Goal: Task Accomplishment & Management: Use online tool/utility

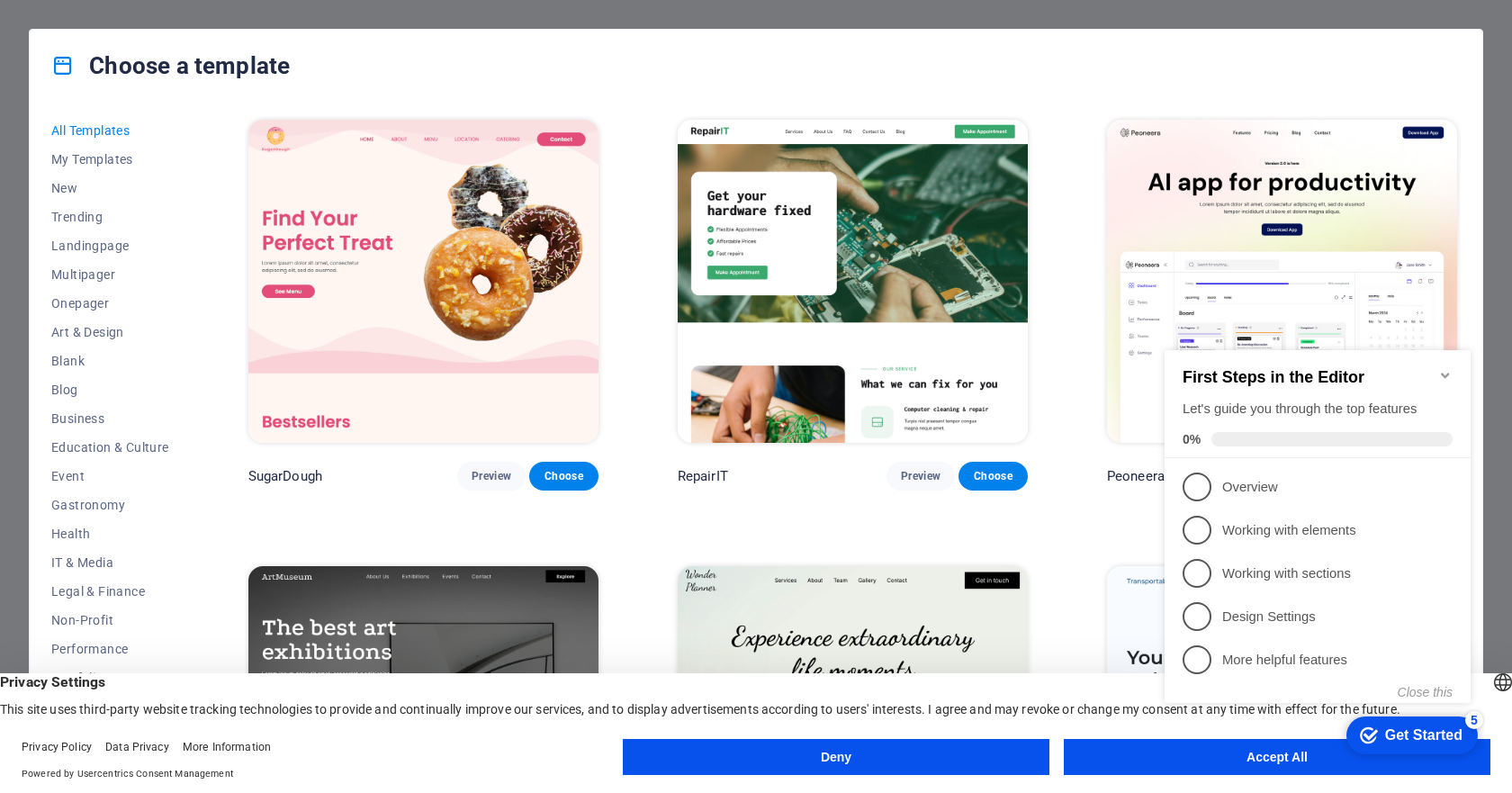
click at [1443, 368] on icon "Minimize checklist" at bounding box center [1446, 375] width 15 height 15
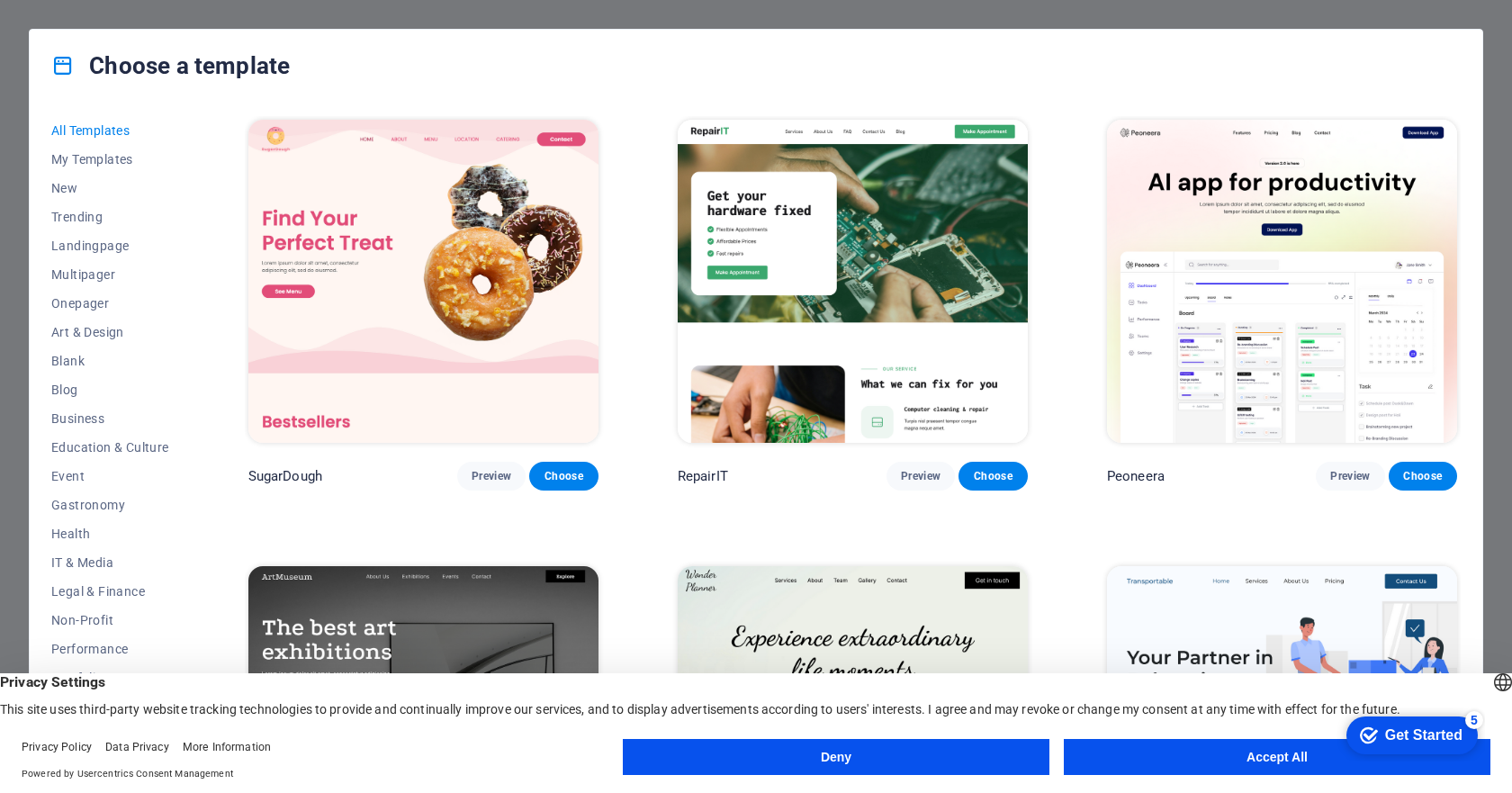
scroll to position [270, 0]
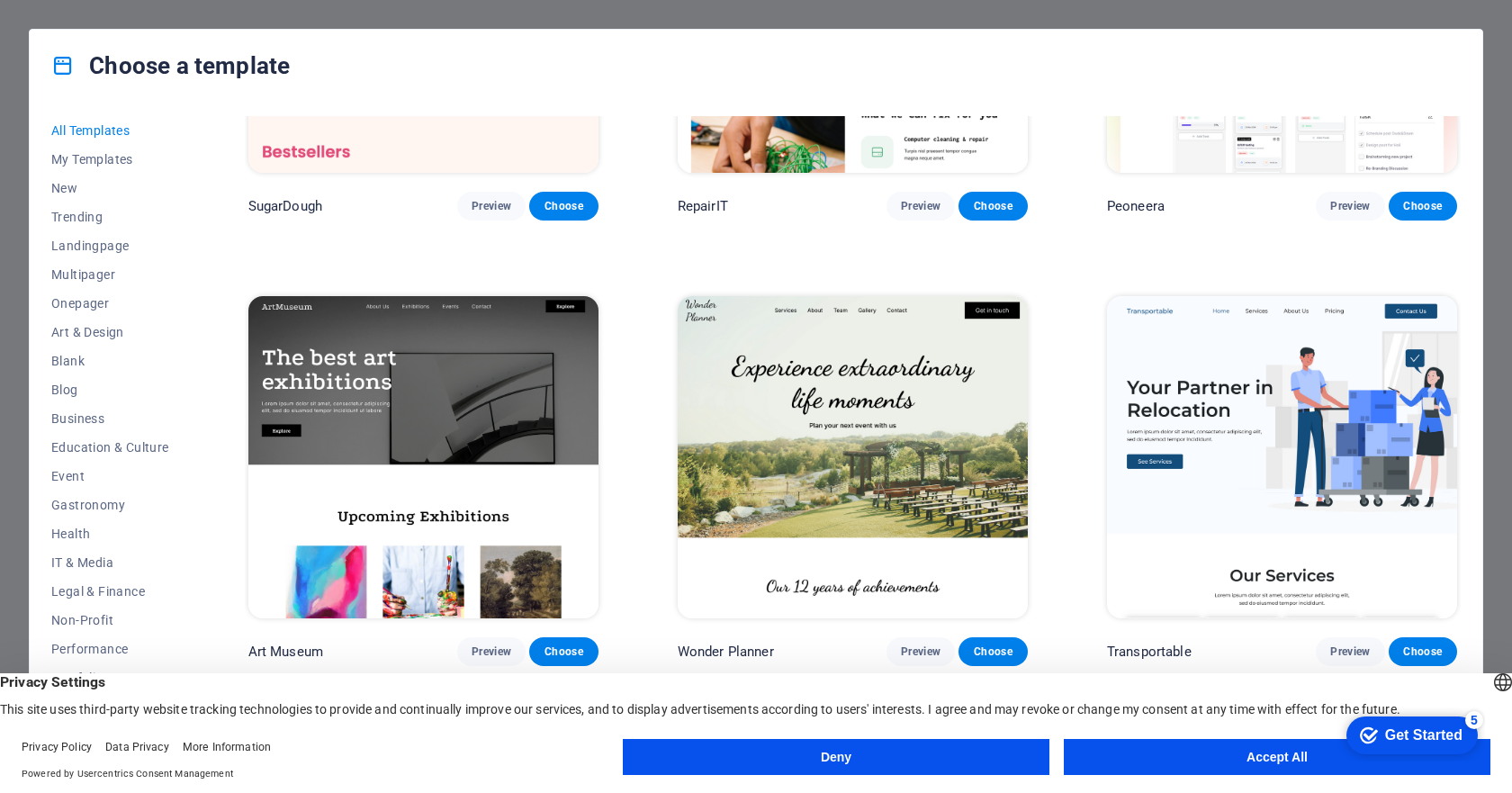
click at [1206, 765] on button "Accept All" at bounding box center [1277, 756] width 427 height 36
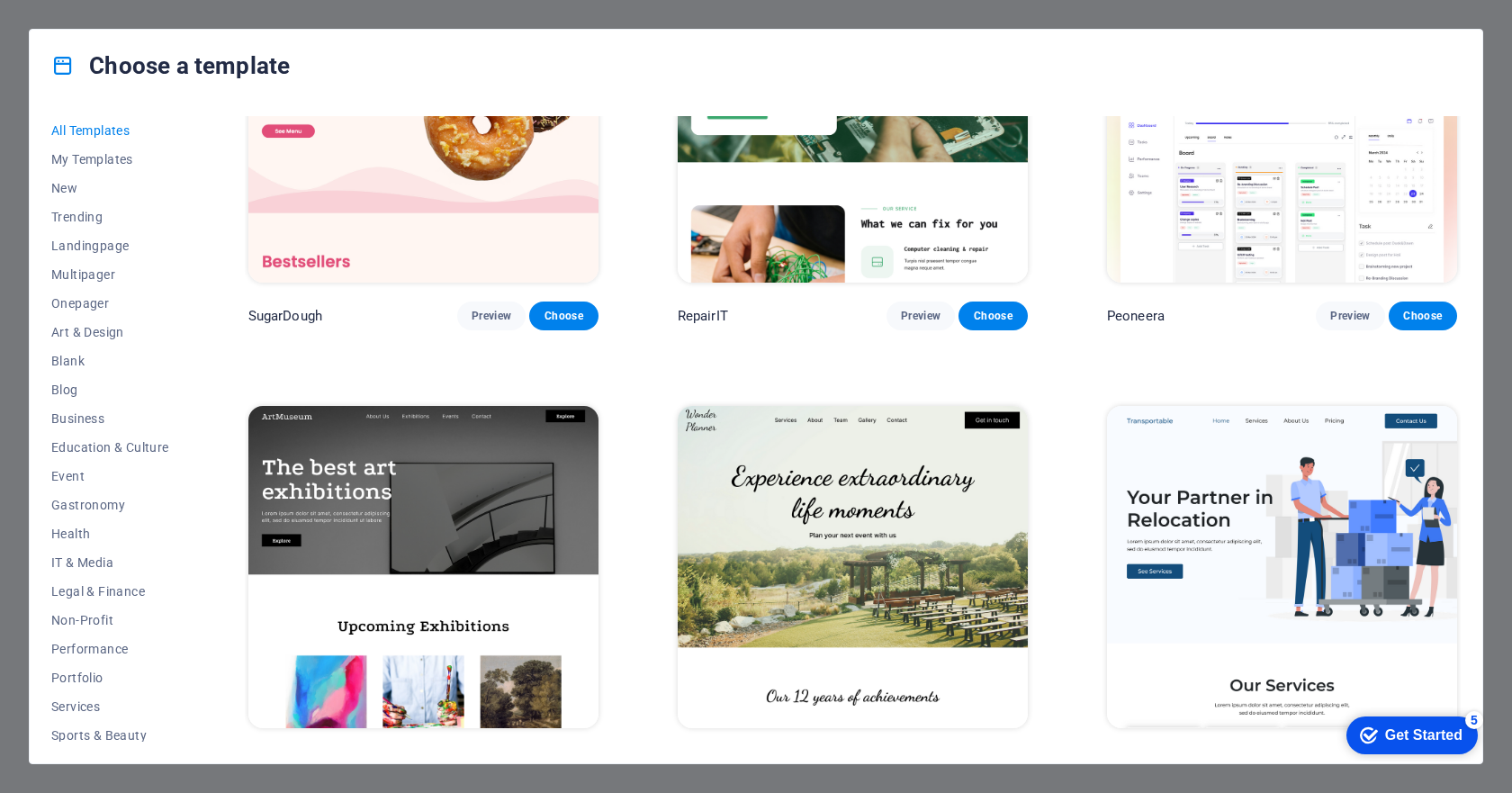
scroll to position [0, 0]
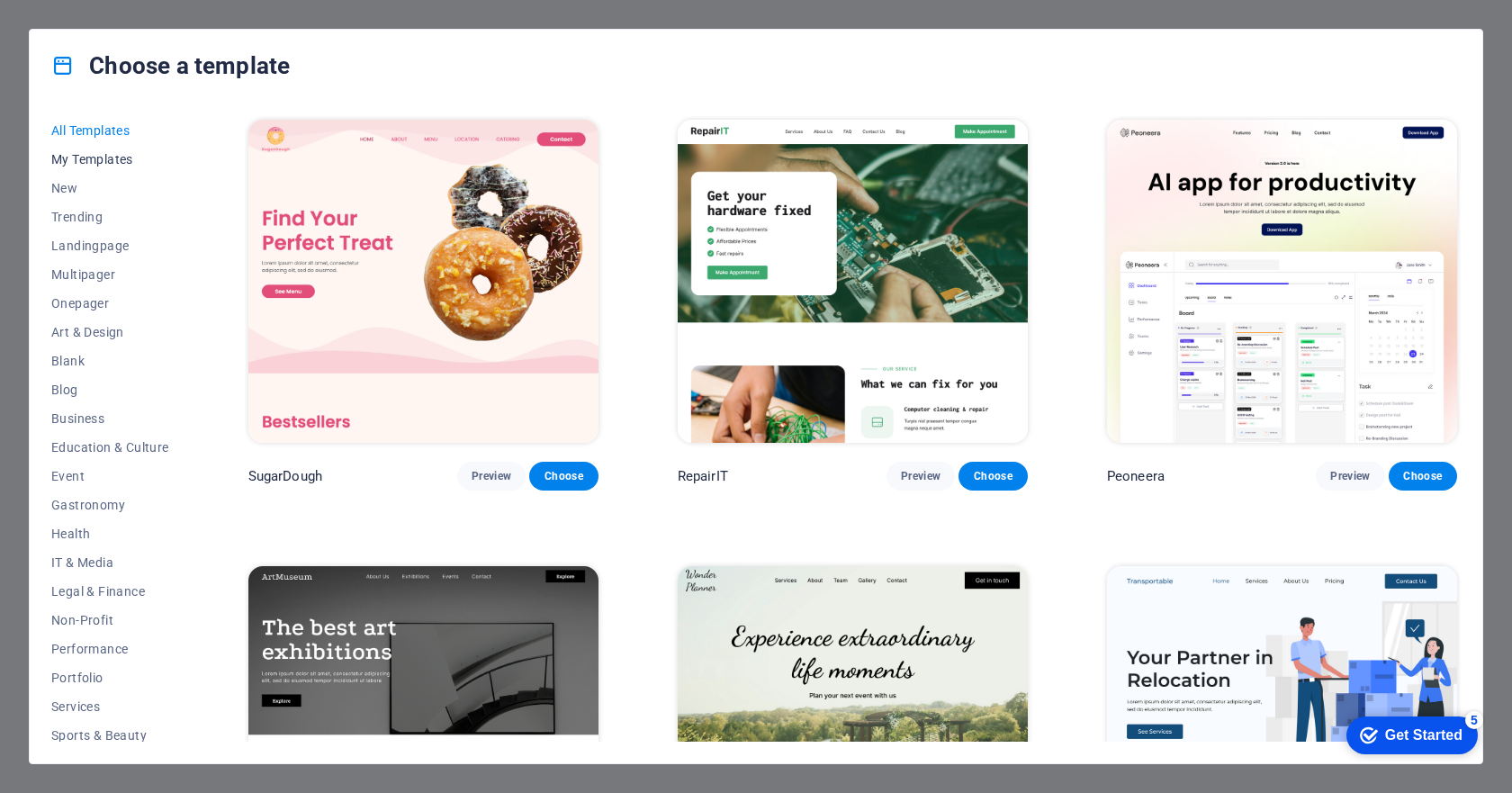
click at [73, 154] on span "My Templates" at bounding box center [111, 159] width 118 height 15
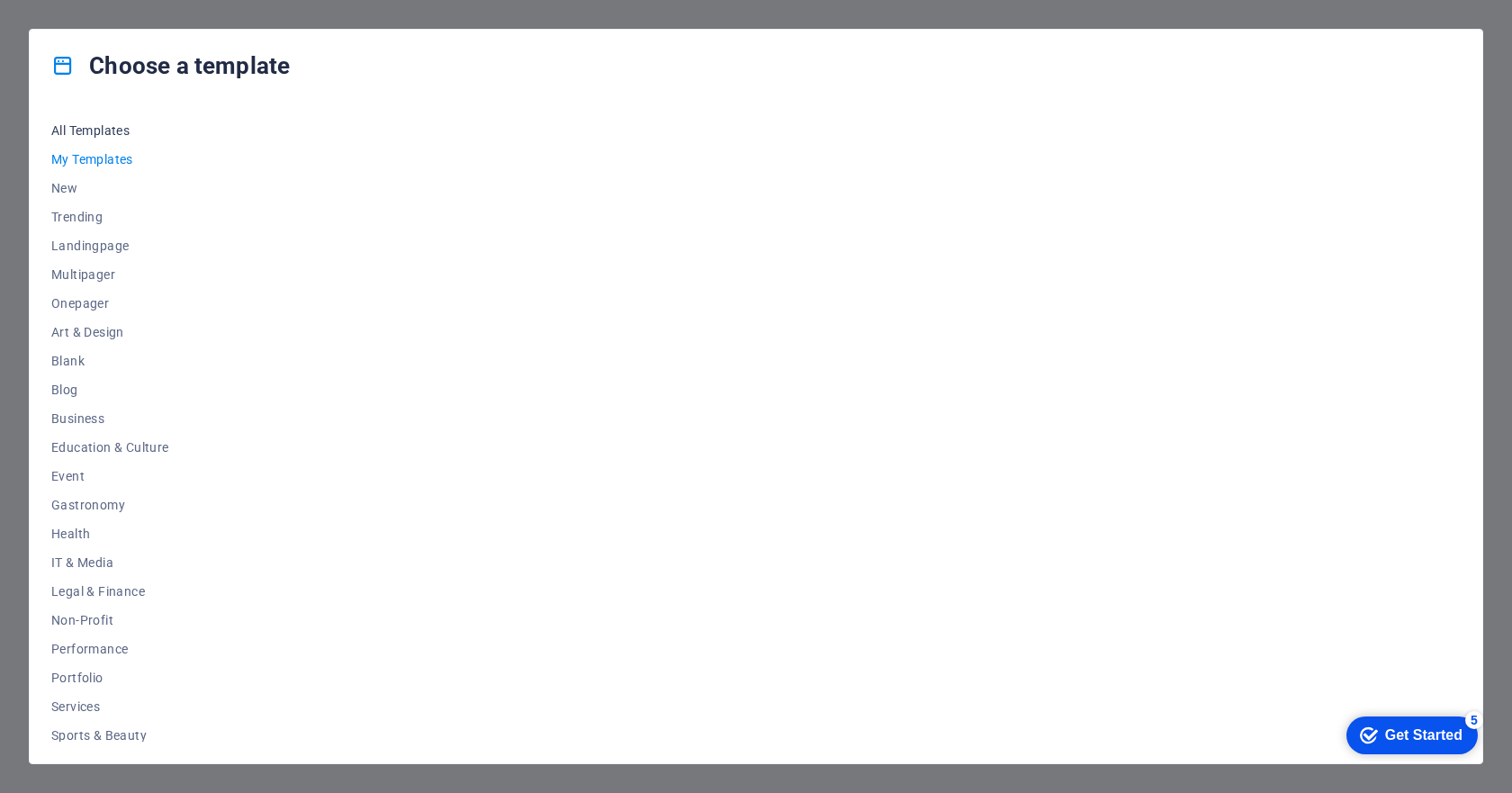
click at [88, 126] on span "All Templates" at bounding box center [111, 131] width 118 height 15
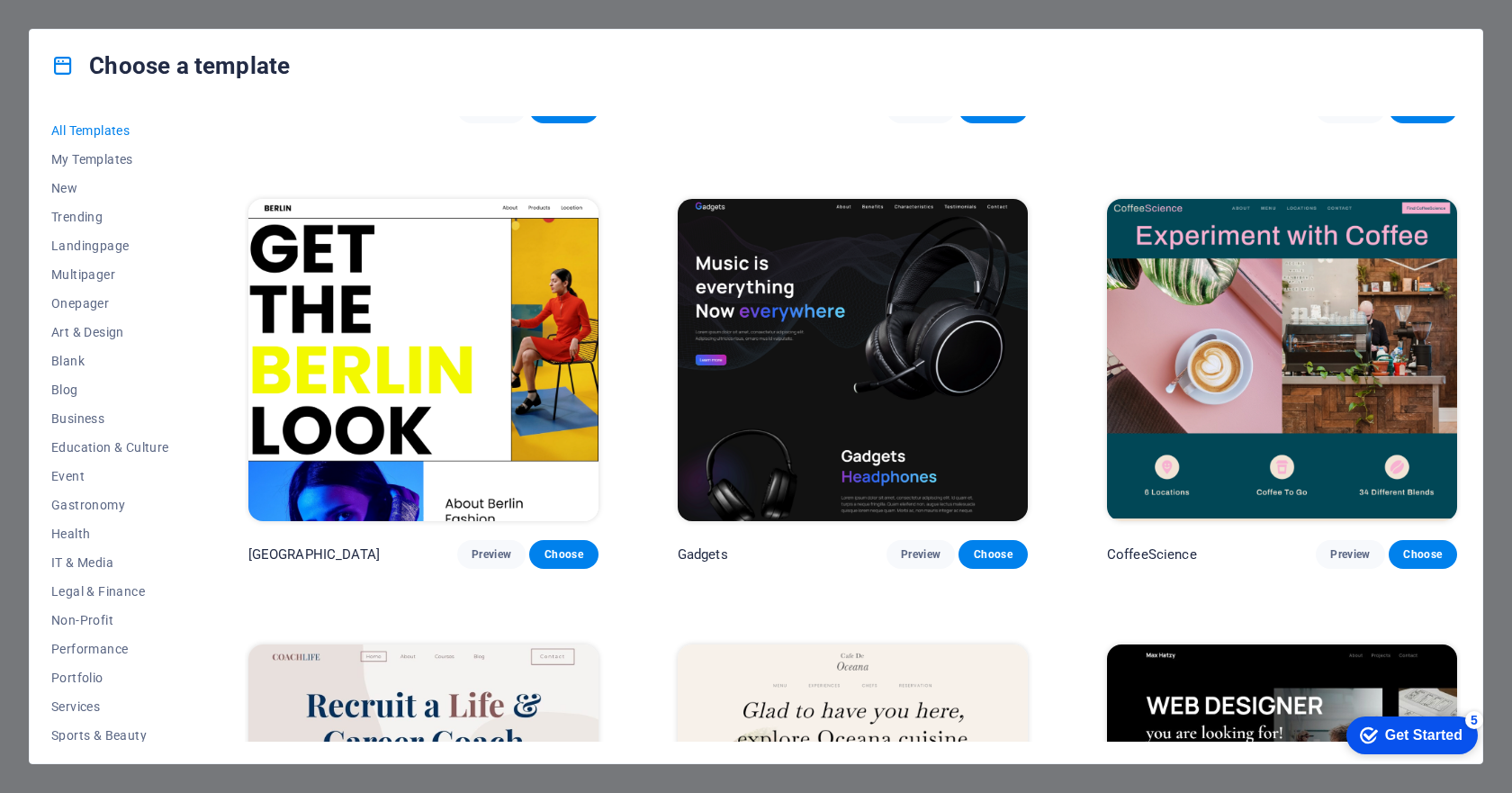
scroll to position [4818, 0]
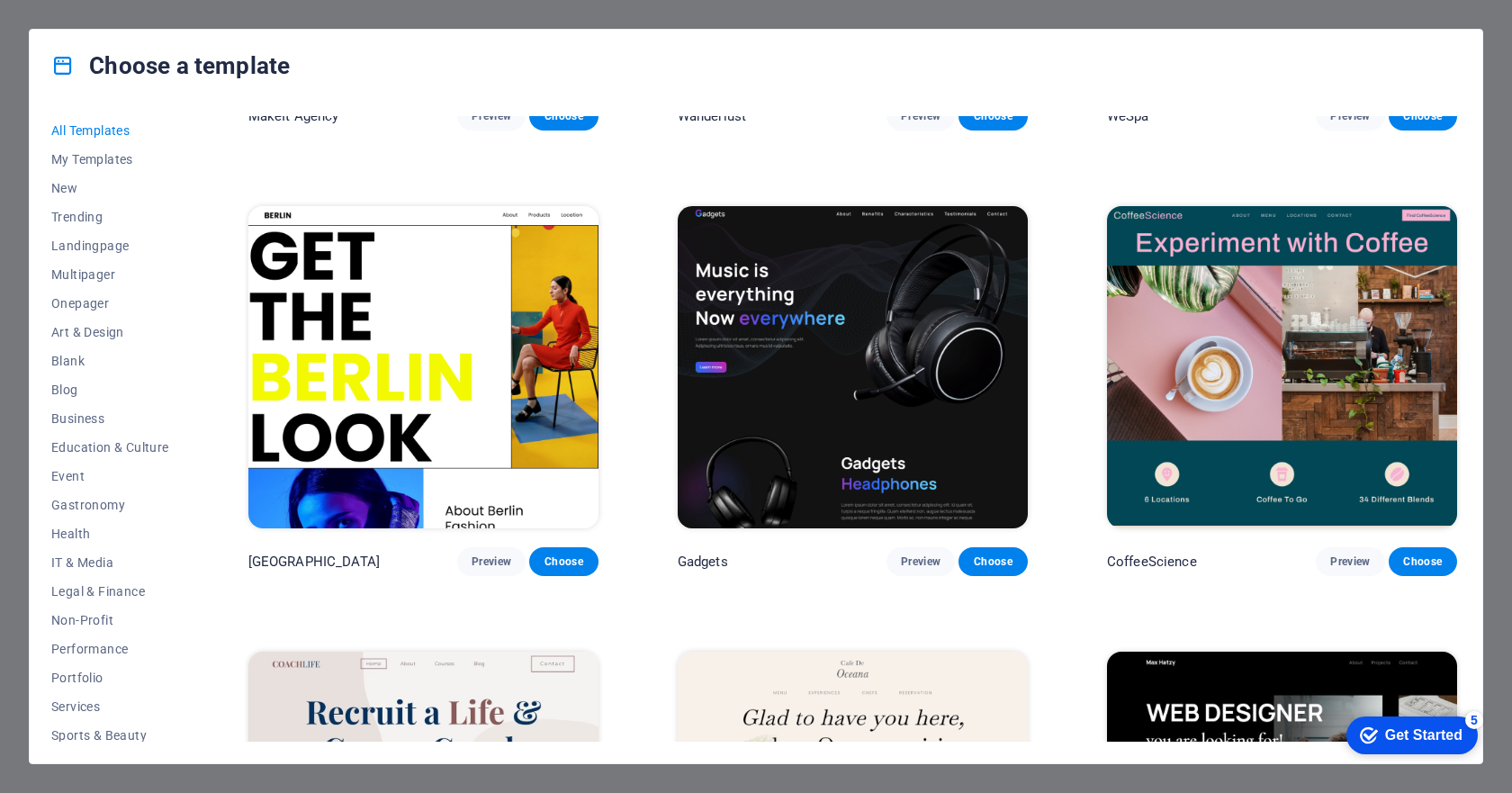
click at [1336, 329] on img at bounding box center [1282, 367] width 350 height 323
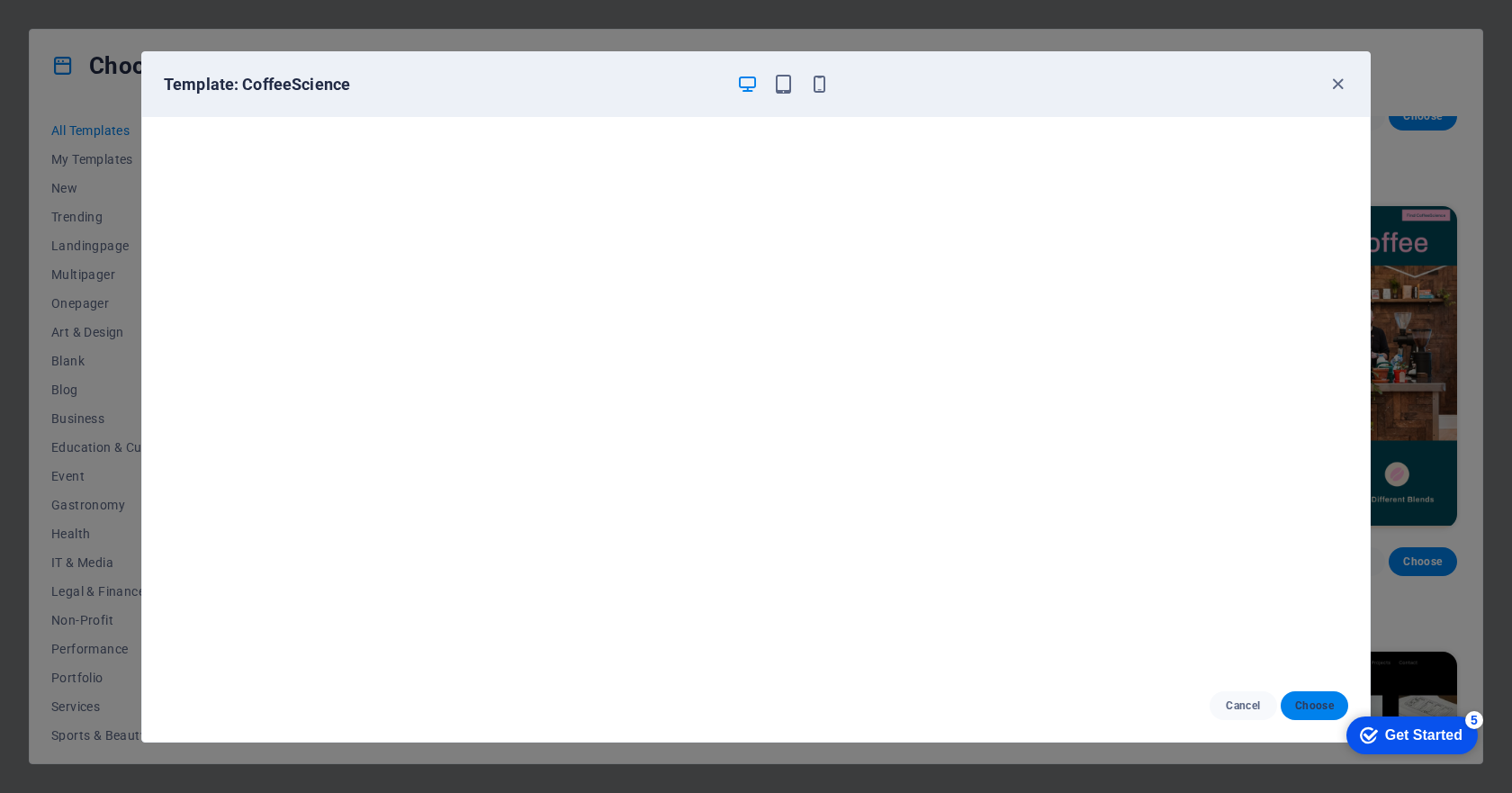
click at [1309, 700] on span "Choose" at bounding box center [1315, 706] width 39 height 15
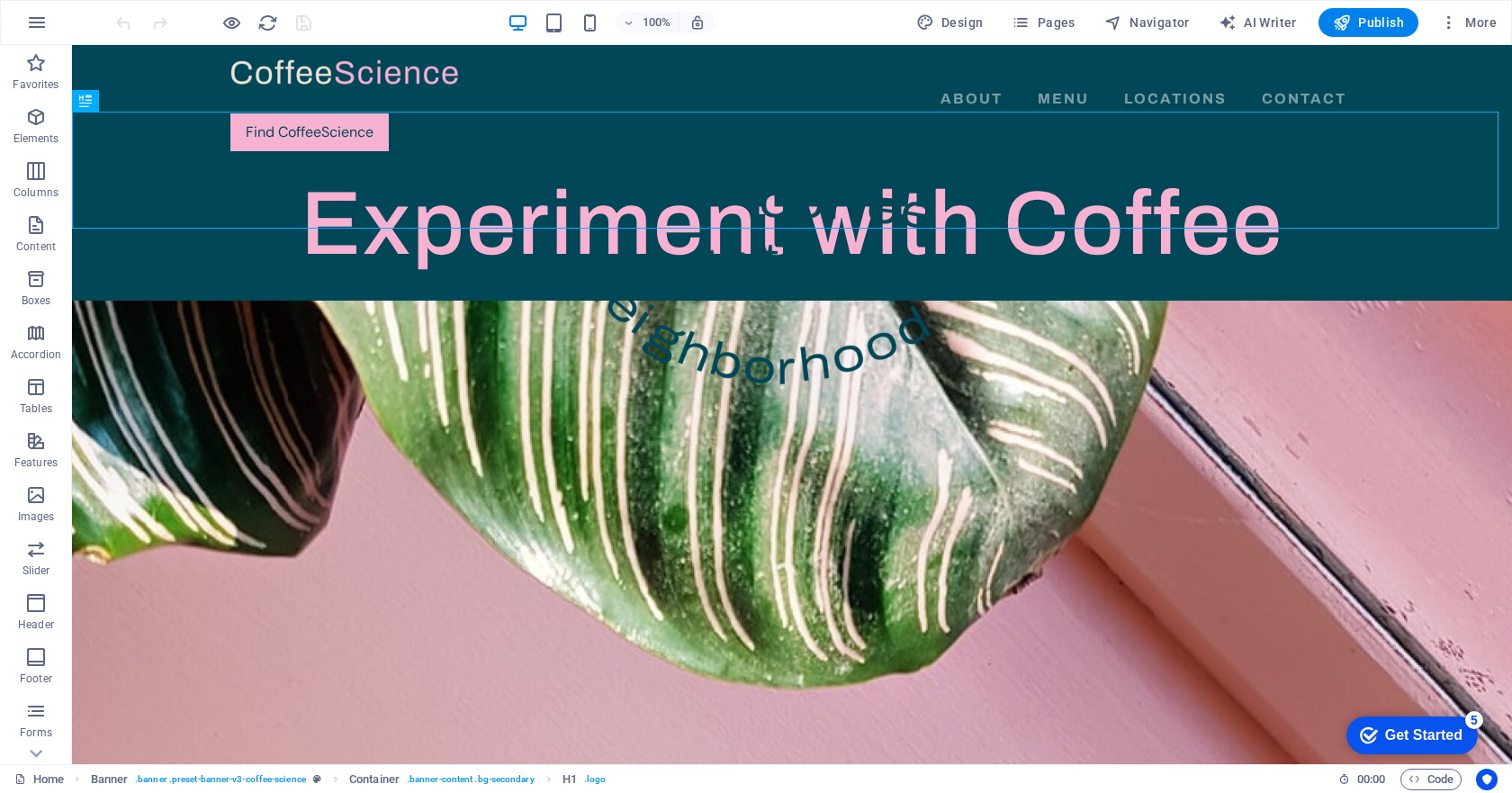
click at [1419, 738] on div "Get Started" at bounding box center [1424, 735] width 77 height 17
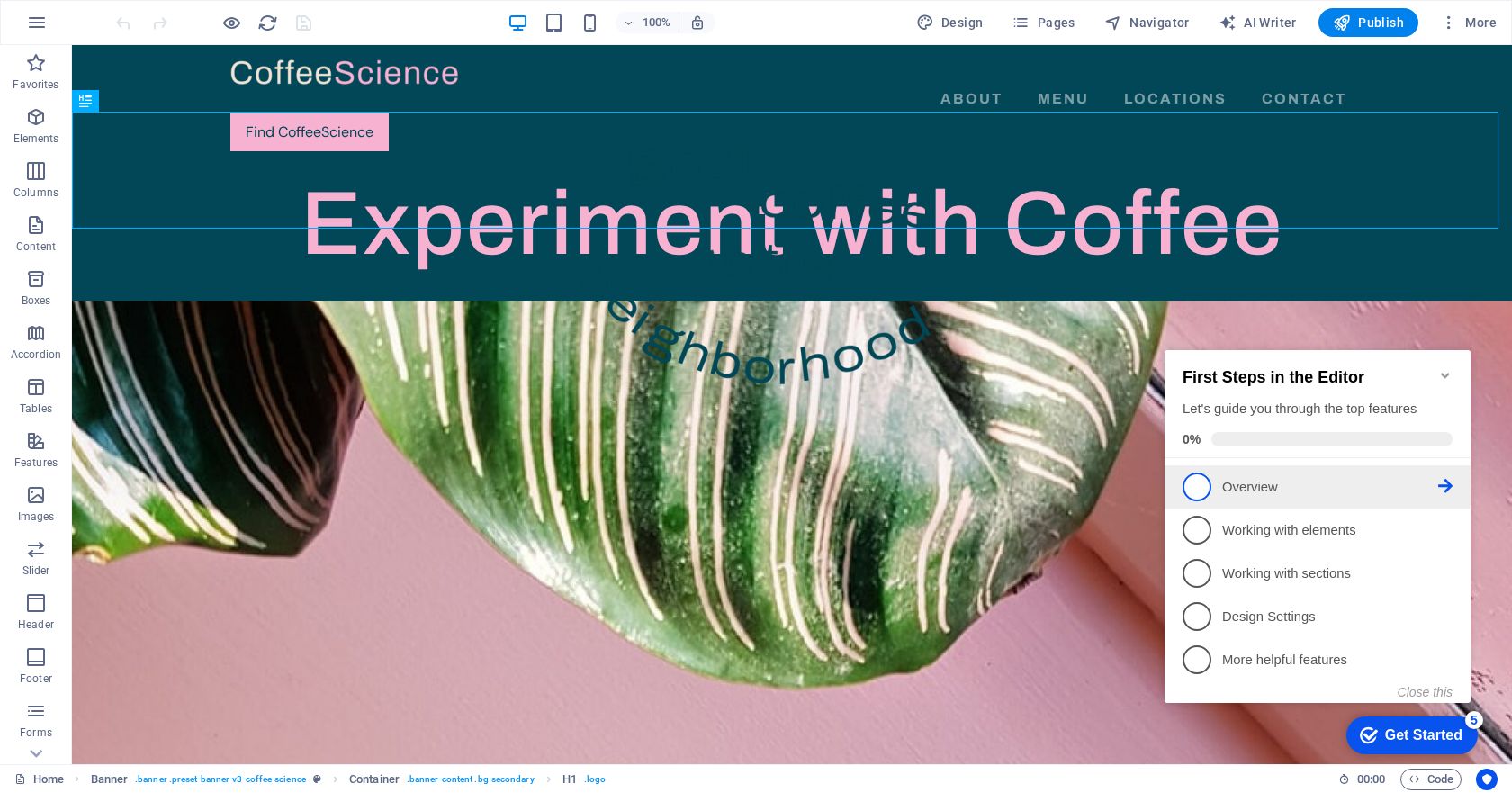
click at [1230, 480] on p "Overview - incomplete" at bounding box center [1330, 487] width 216 height 19
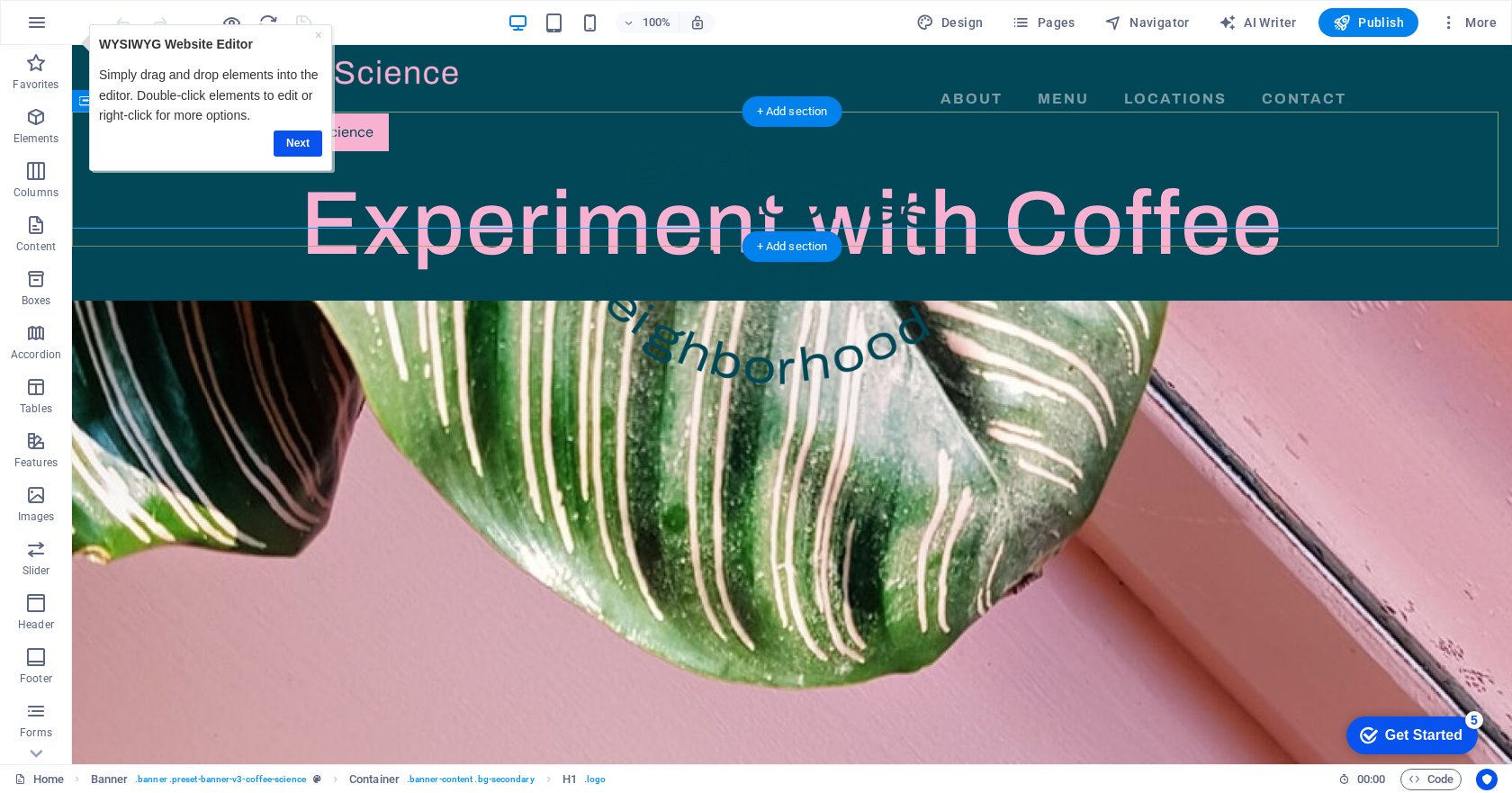
click at [367, 170] on div "Experiment with Coffee" at bounding box center [791, 224] width 1440 height 117
click at [439, 81] on div at bounding box center [791, 71] width 1123 height 25
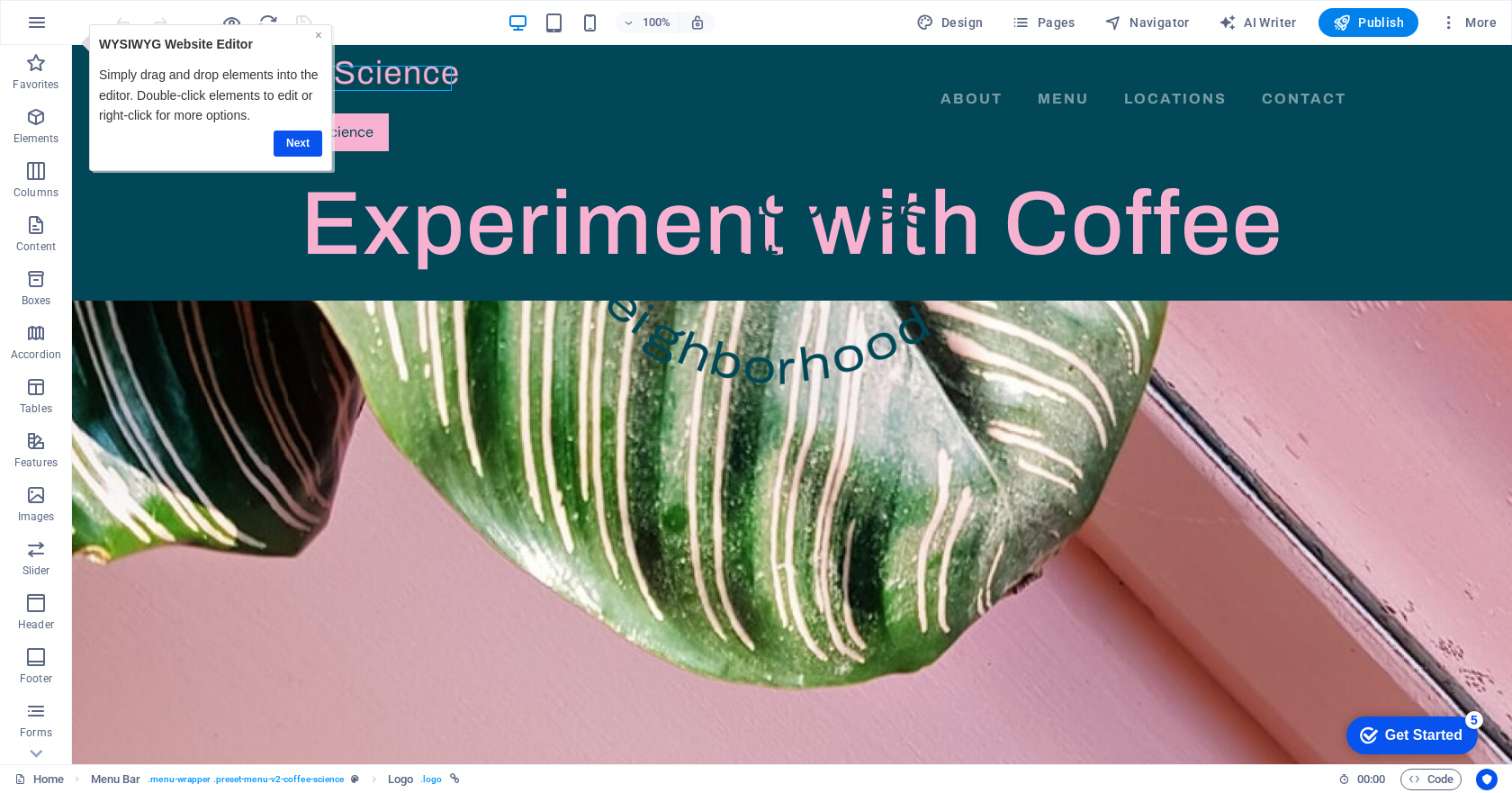
click at [320, 35] on link "×" at bounding box center [318, 35] width 7 height 15
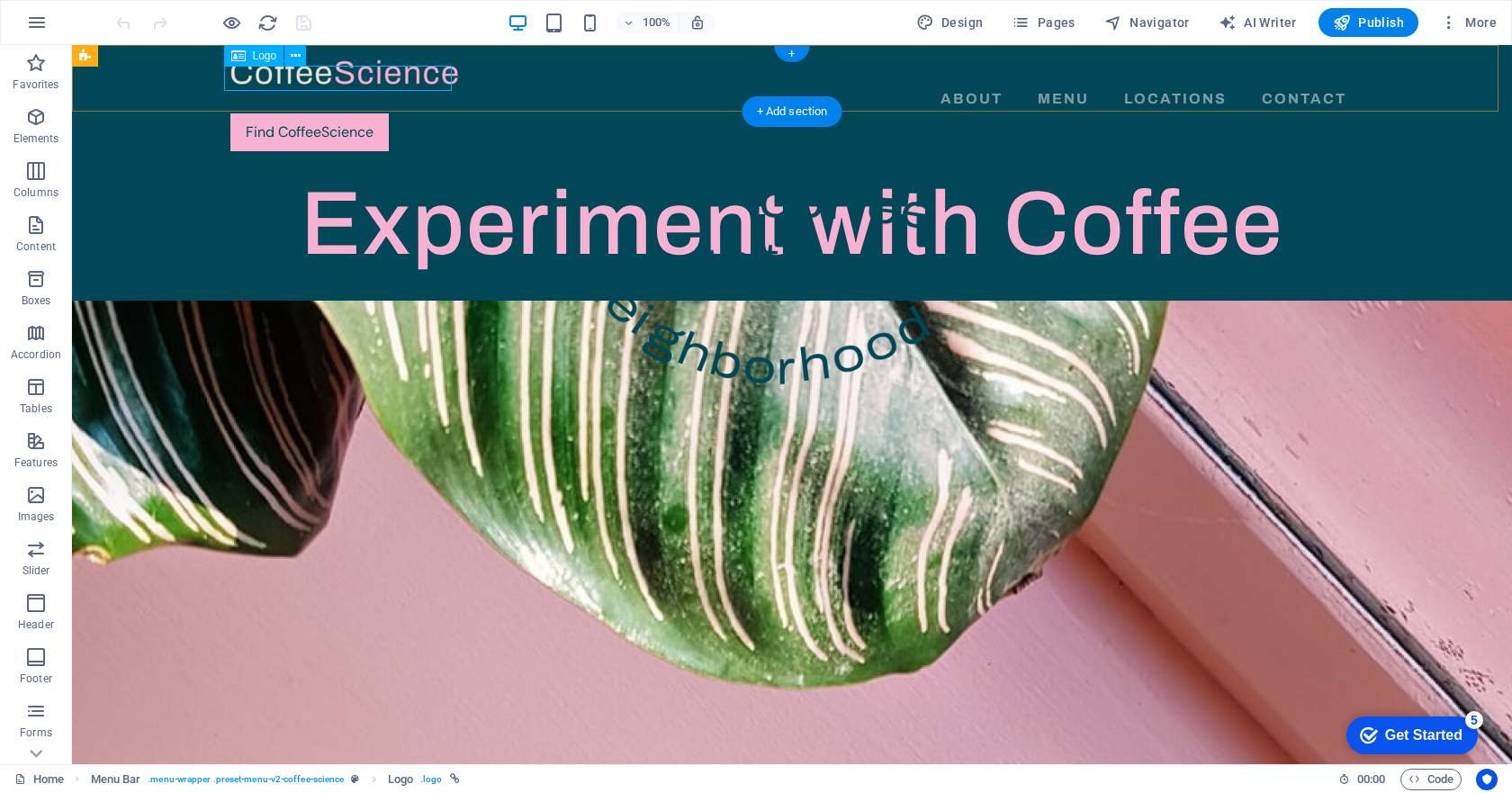
click at [324, 74] on div at bounding box center [791, 71] width 1123 height 25
click at [325, 76] on div at bounding box center [791, 71] width 1123 height 25
select select "px"
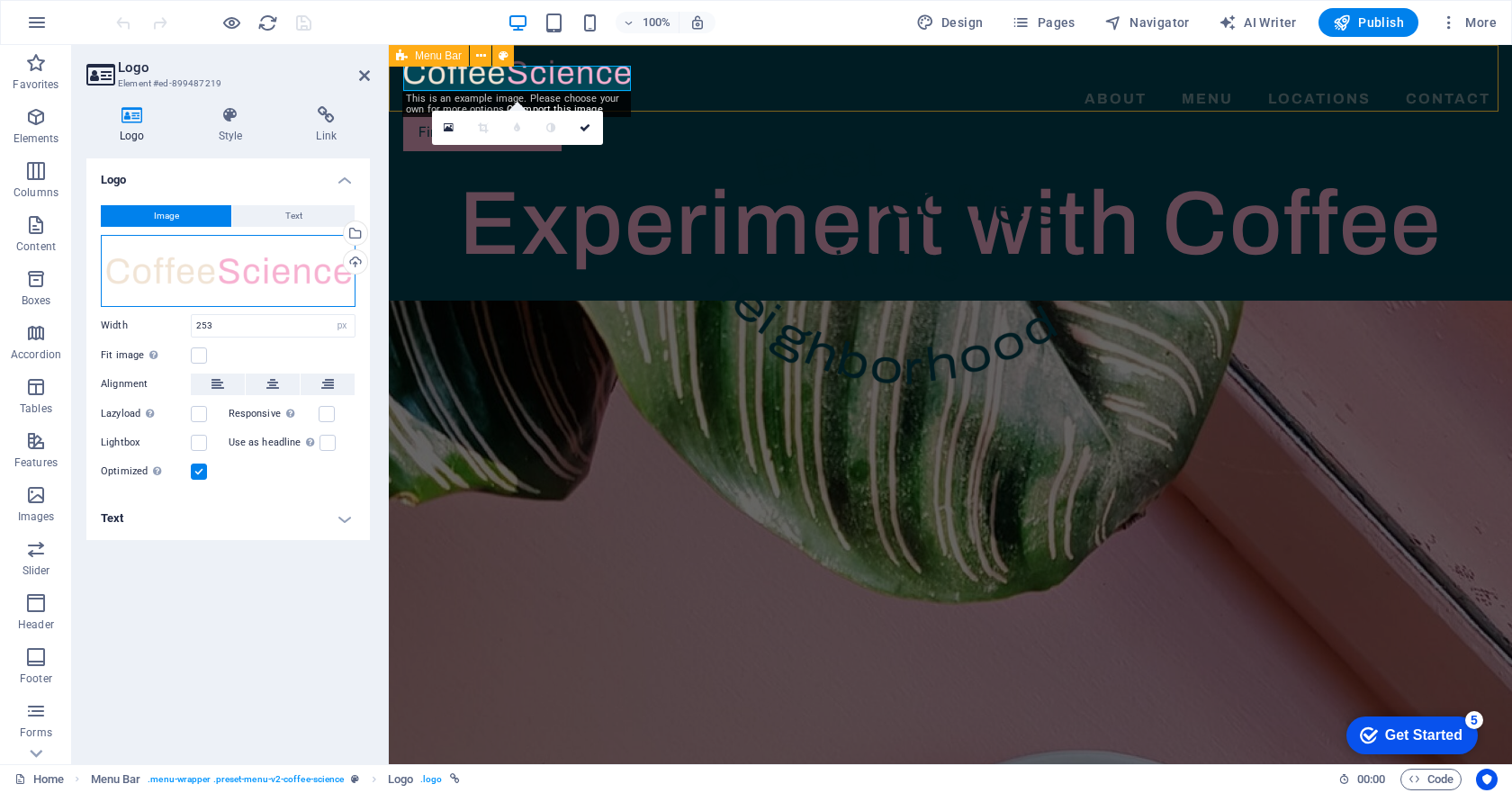
click at [170, 270] on div "Drag files here, click to choose files or select files from Files or our free s…" at bounding box center [228, 271] width 254 height 72
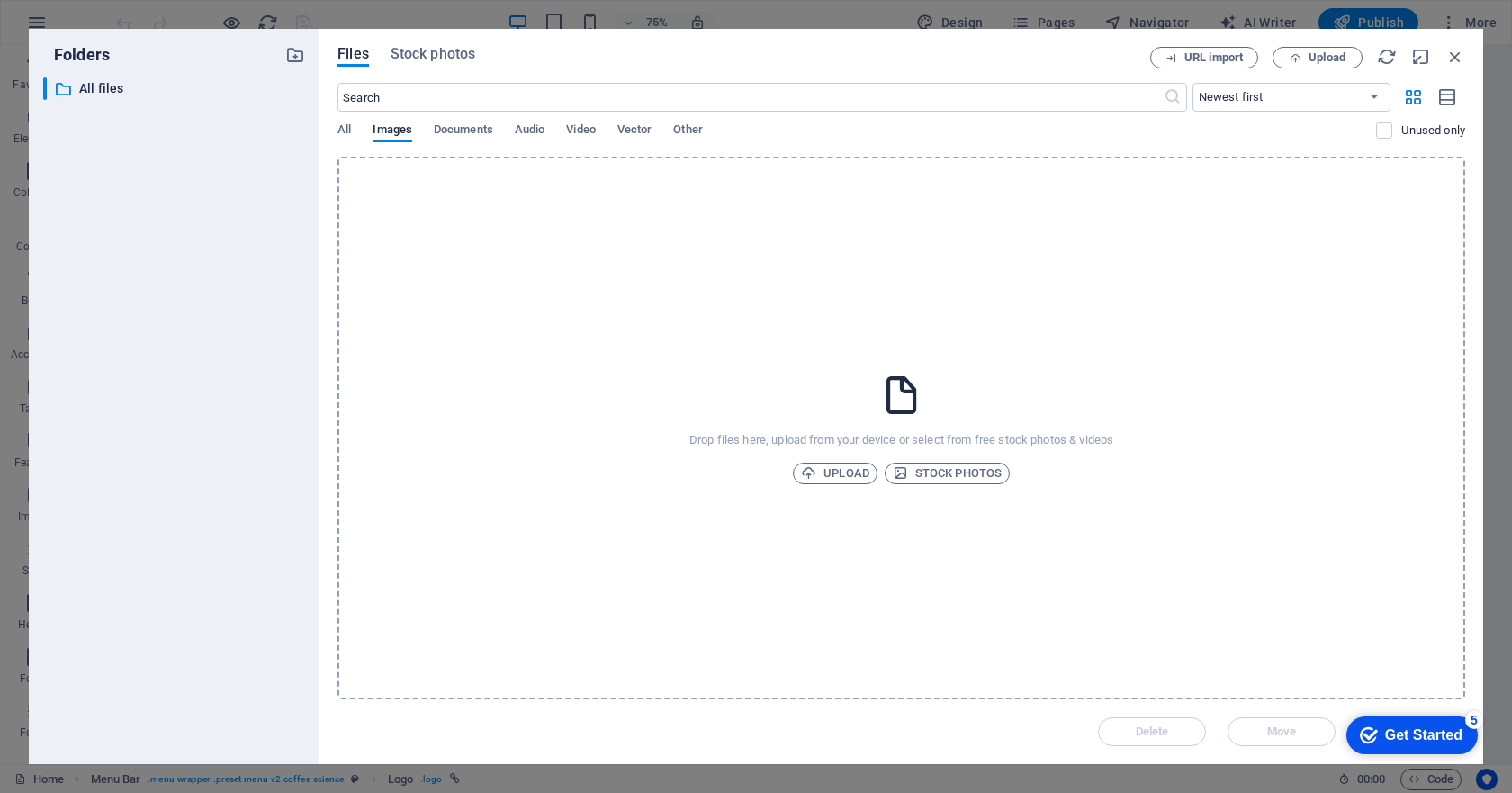
click at [416, 42] on div "Files Stock photos URL import Upload ​ Newest first Oldest first Name (A-Z) Nam…" at bounding box center [901, 396] width 1164 height 735
click at [416, 52] on span "Stock photos" at bounding box center [433, 53] width 85 height 21
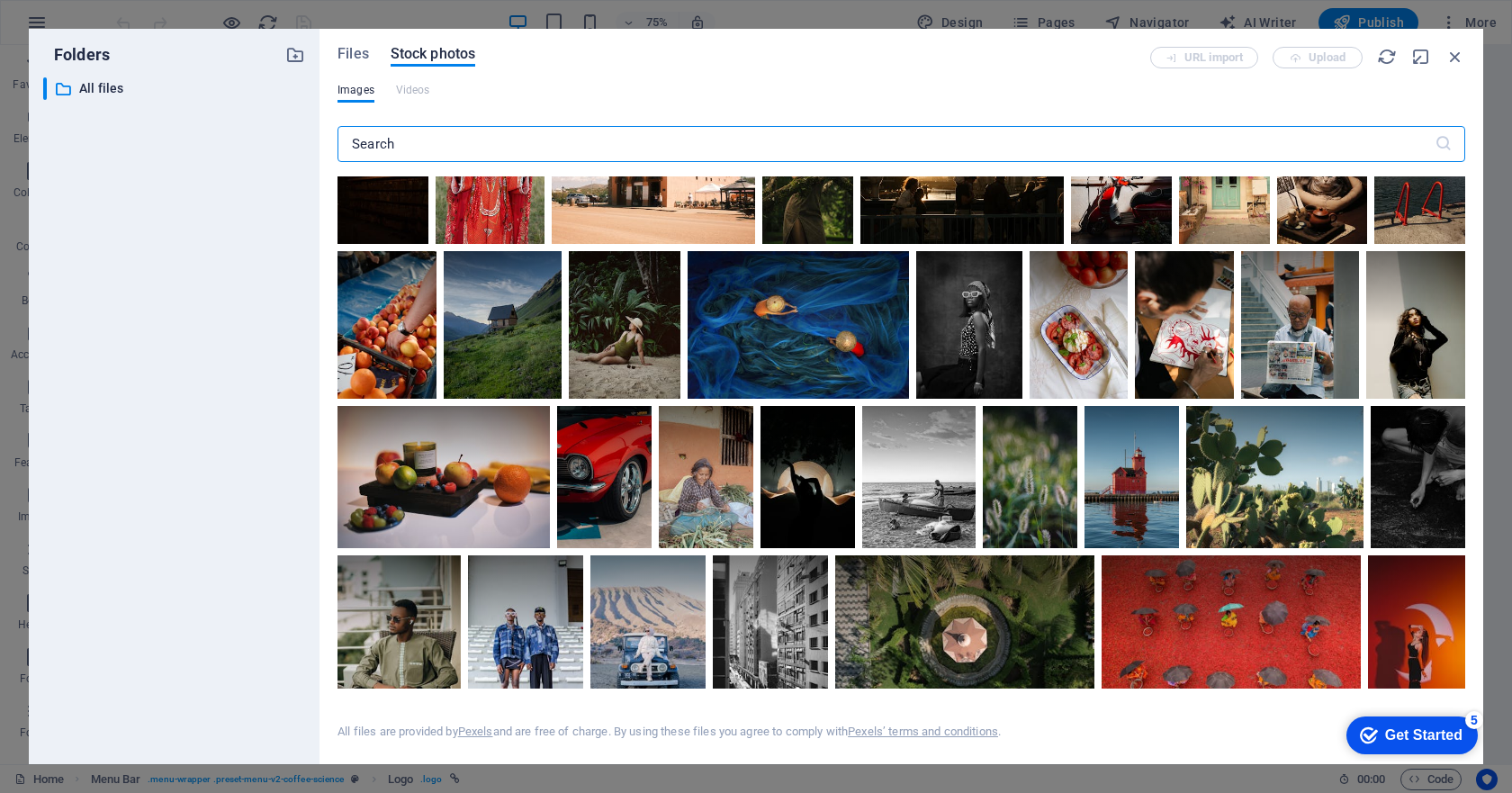
scroll to position [180, 0]
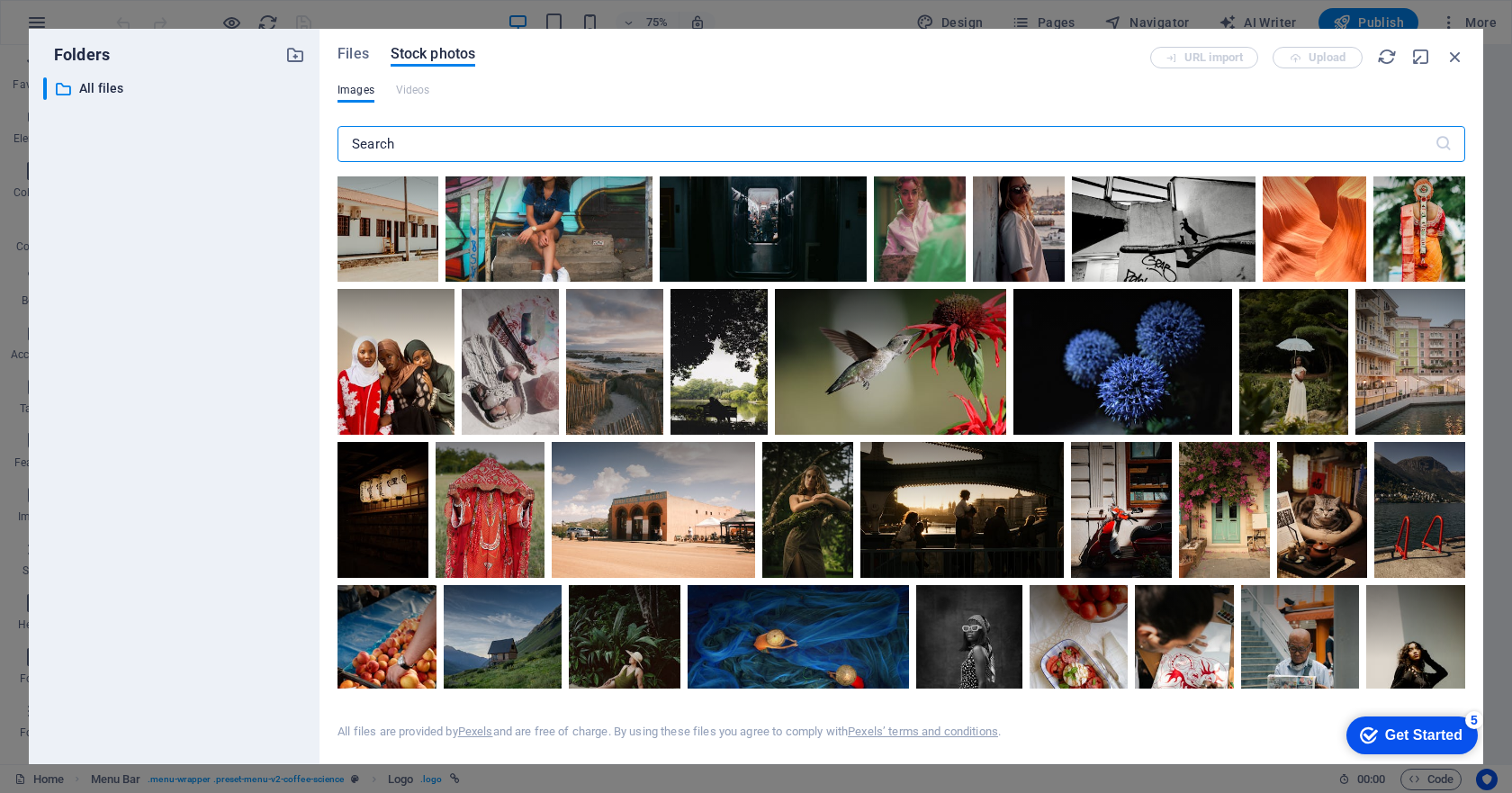
drag, startPoint x: 398, startPoint y: 142, endPoint x: 354, endPoint y: 145, distance: 44.1
click at [354, 145] on input "text" at bounding box center [885, 144] width 1097 height 36
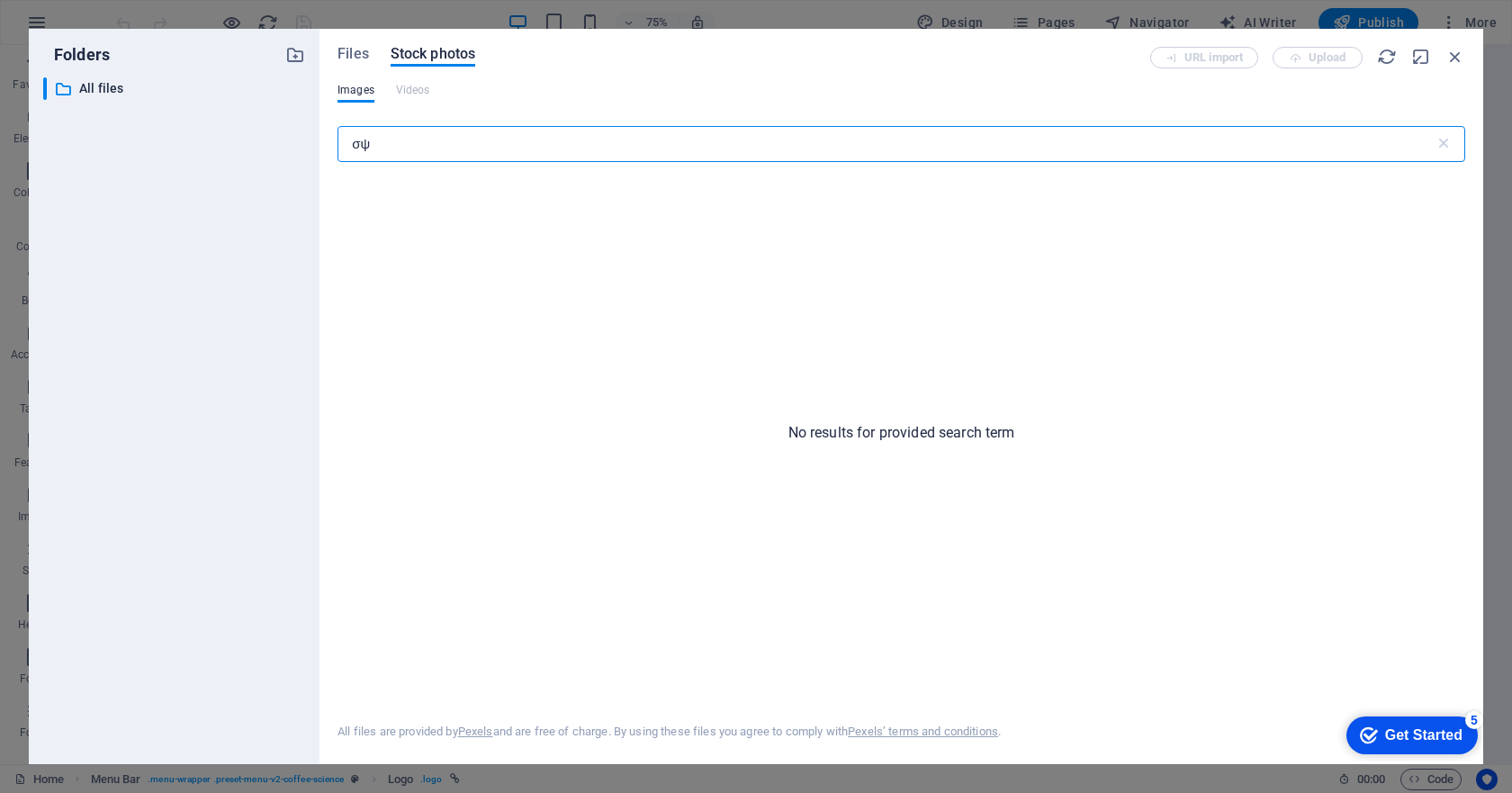
type input "σ"
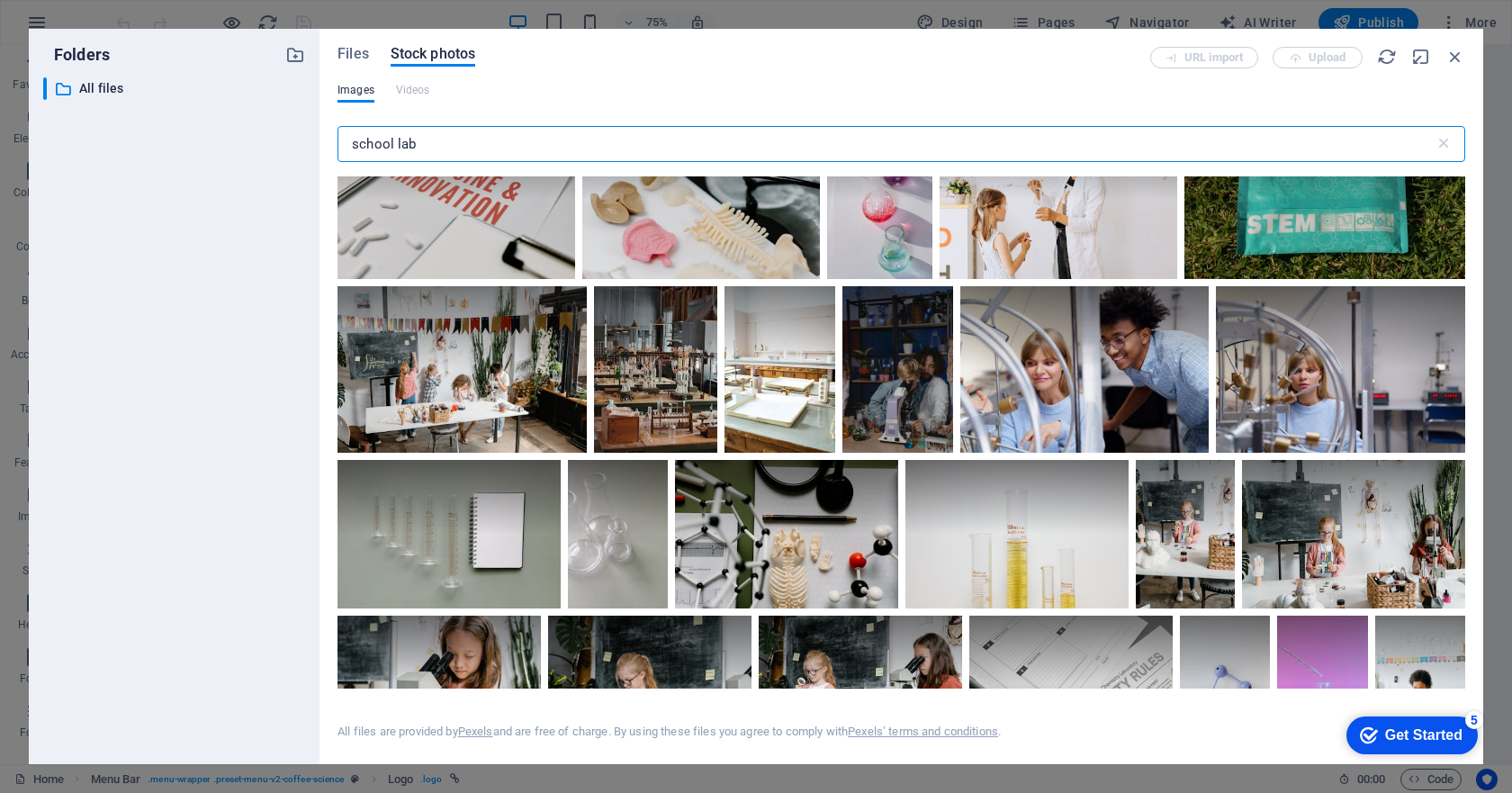
scroll to position [2519, 0]
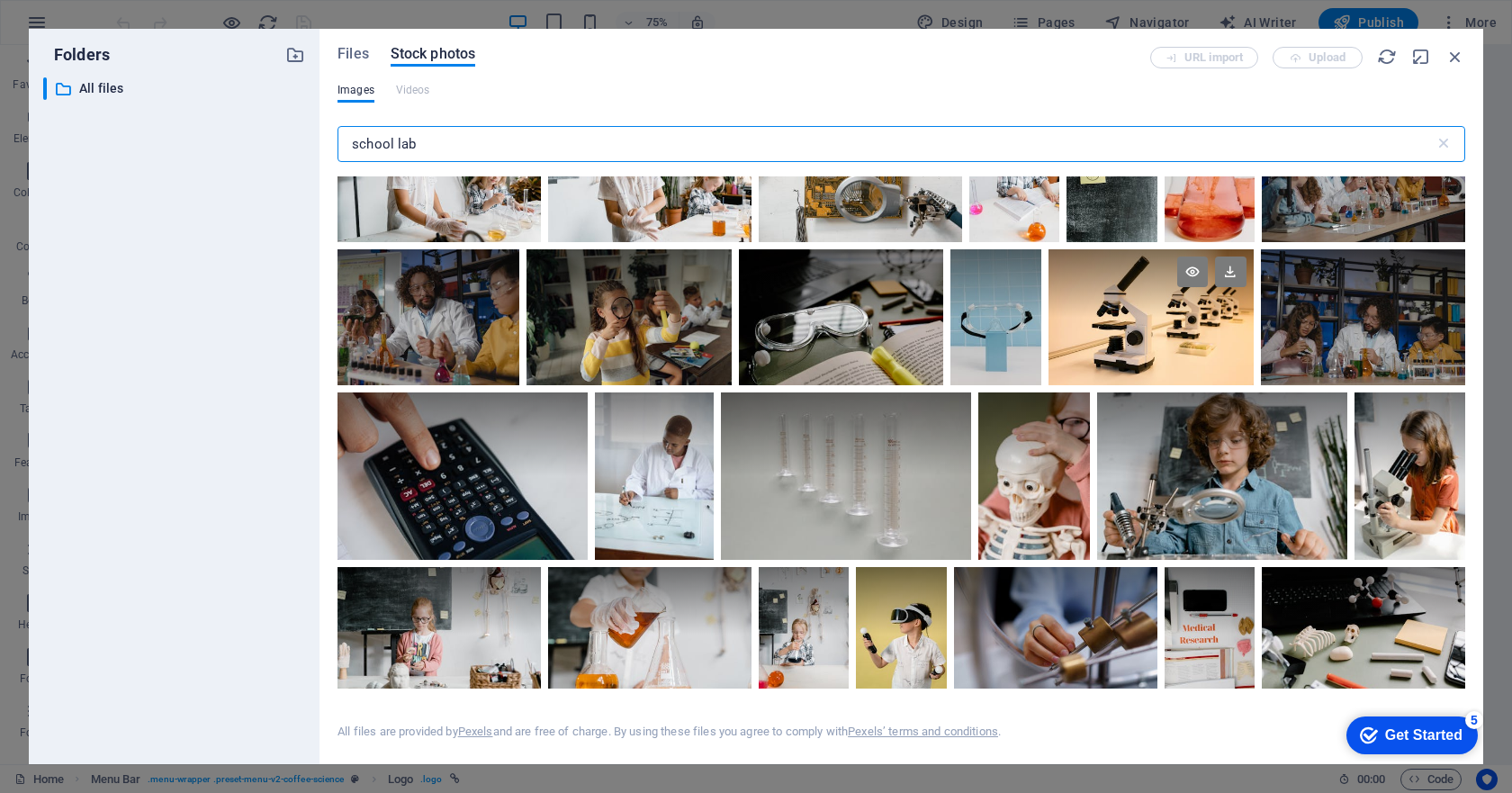
type input "school lab"
click at [1143, 322] on div at bounding box center [1151, 318] width 205 height 136
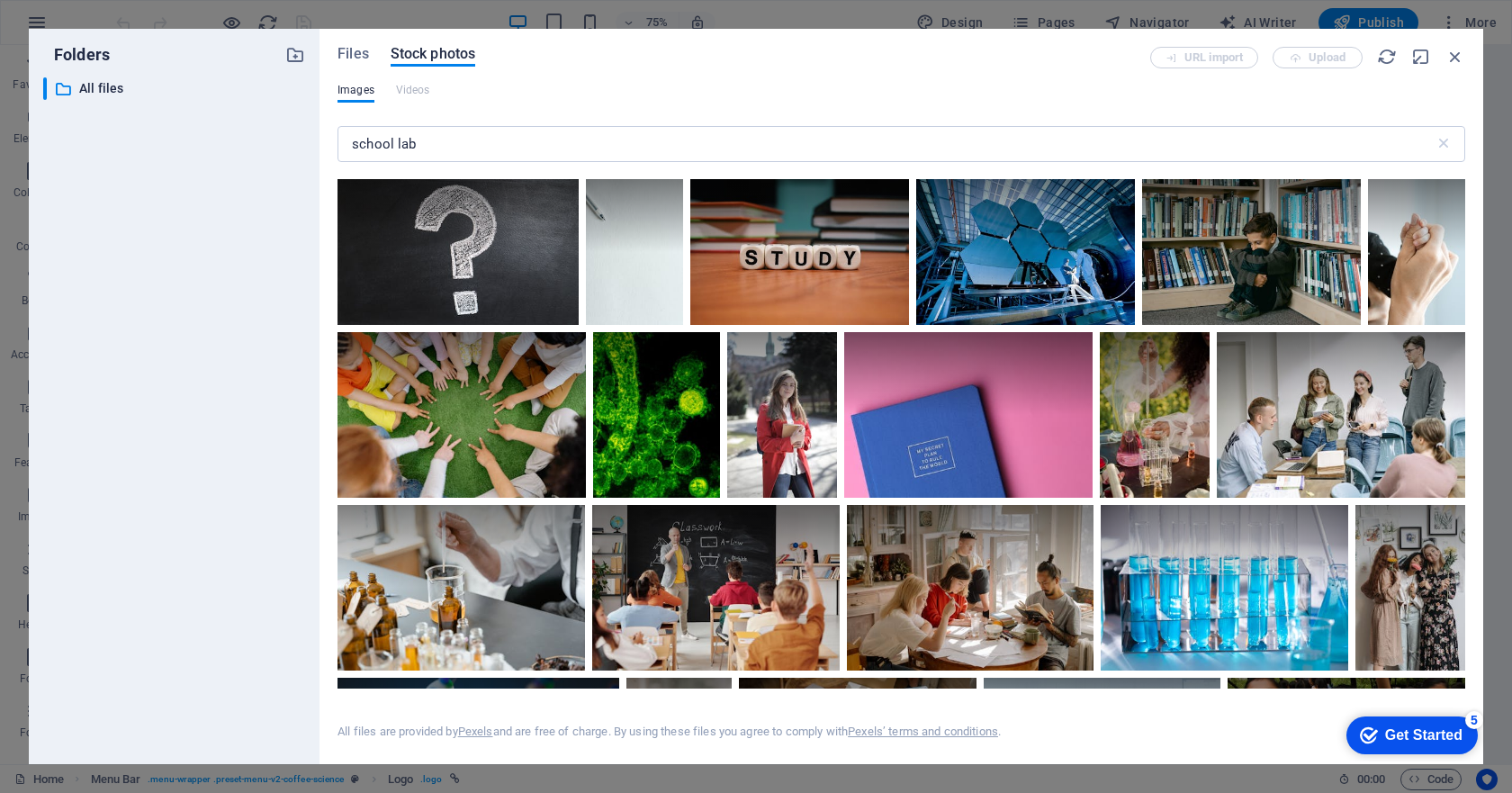
scroll to position [11310, 0]
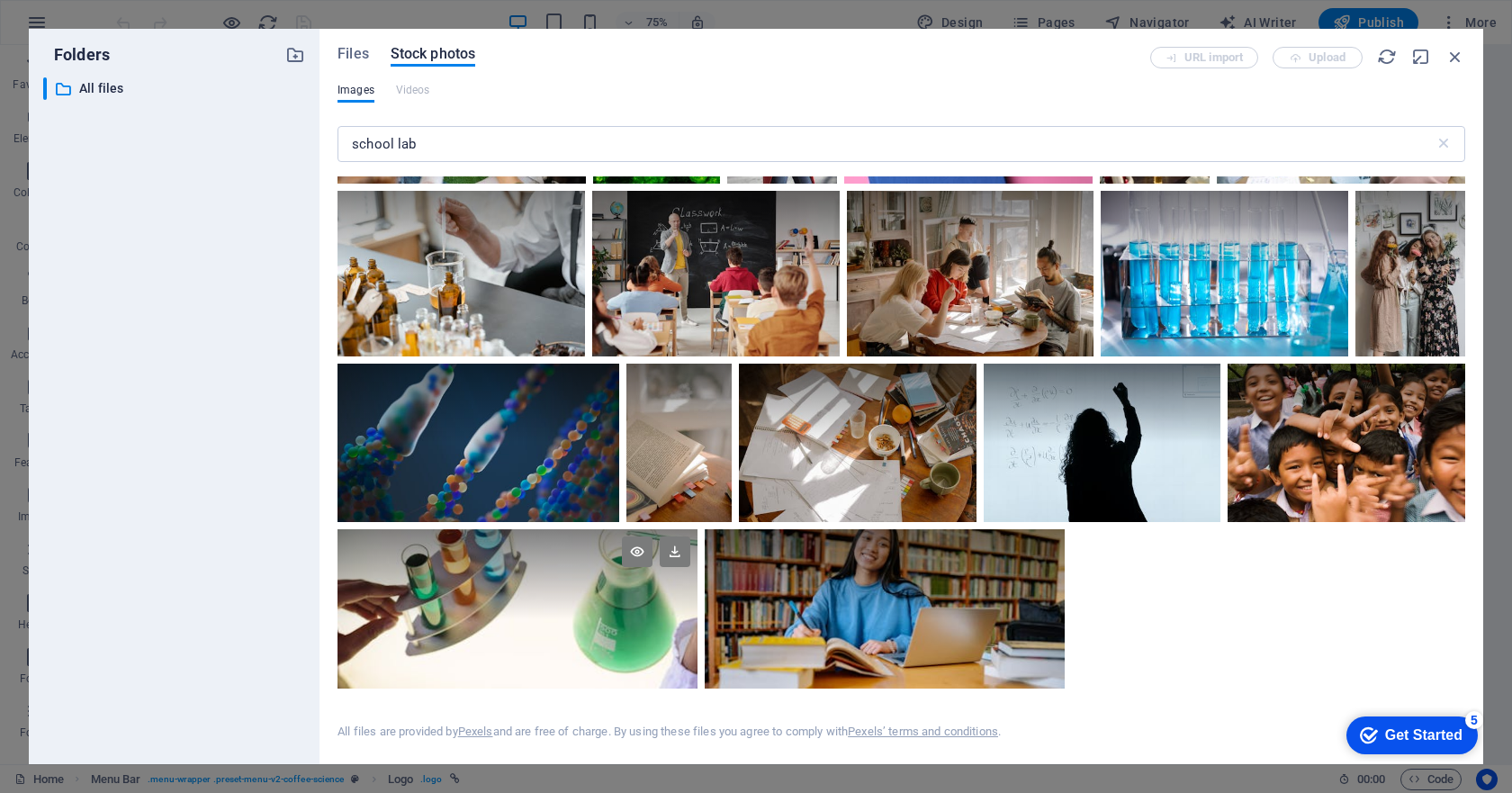
click at [535, 557] on div at bounding box center [517, 574] width 360 height 90
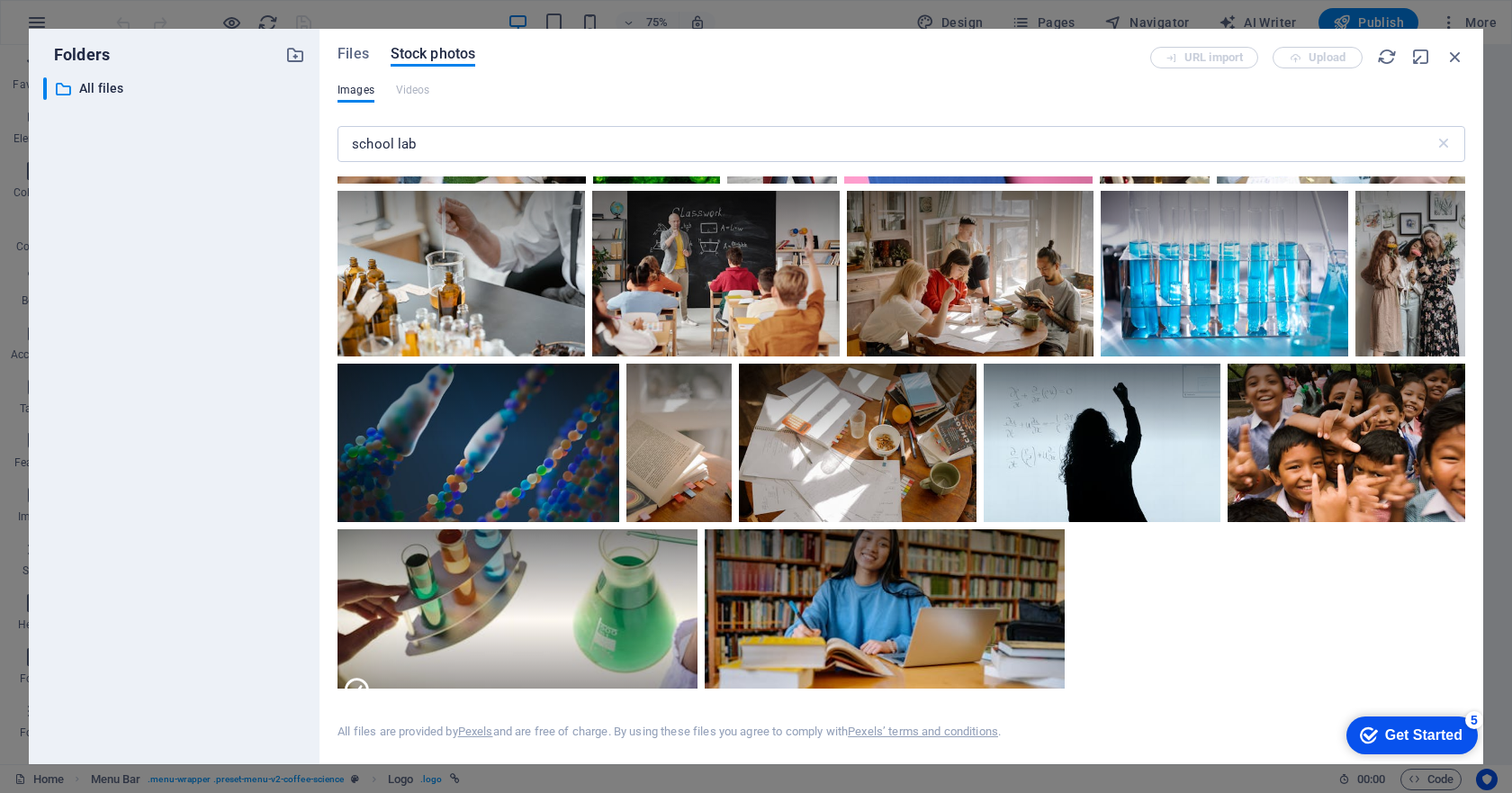
drag, startPoint x: 1406, startPoint y: 736, endPoint x: 1579, endPoint y: 1005, distance: 319.8
click at [1405, 736] on div "Get Started" at bounding box center [1424, 735] width 77 height 17
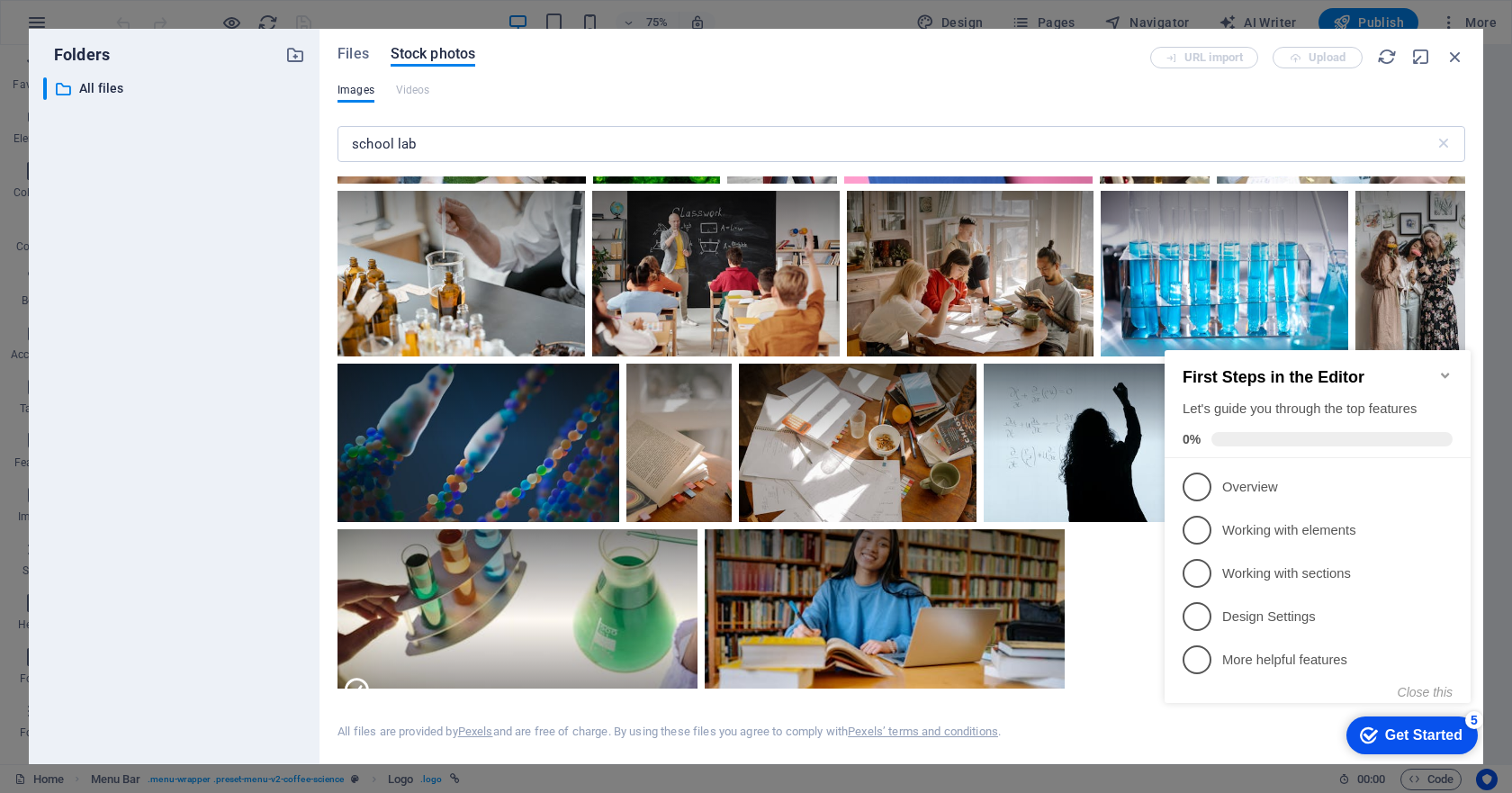
click at [1405, 736] on div "Get Started" at bounding box center [1424, 735] width 77 height 17
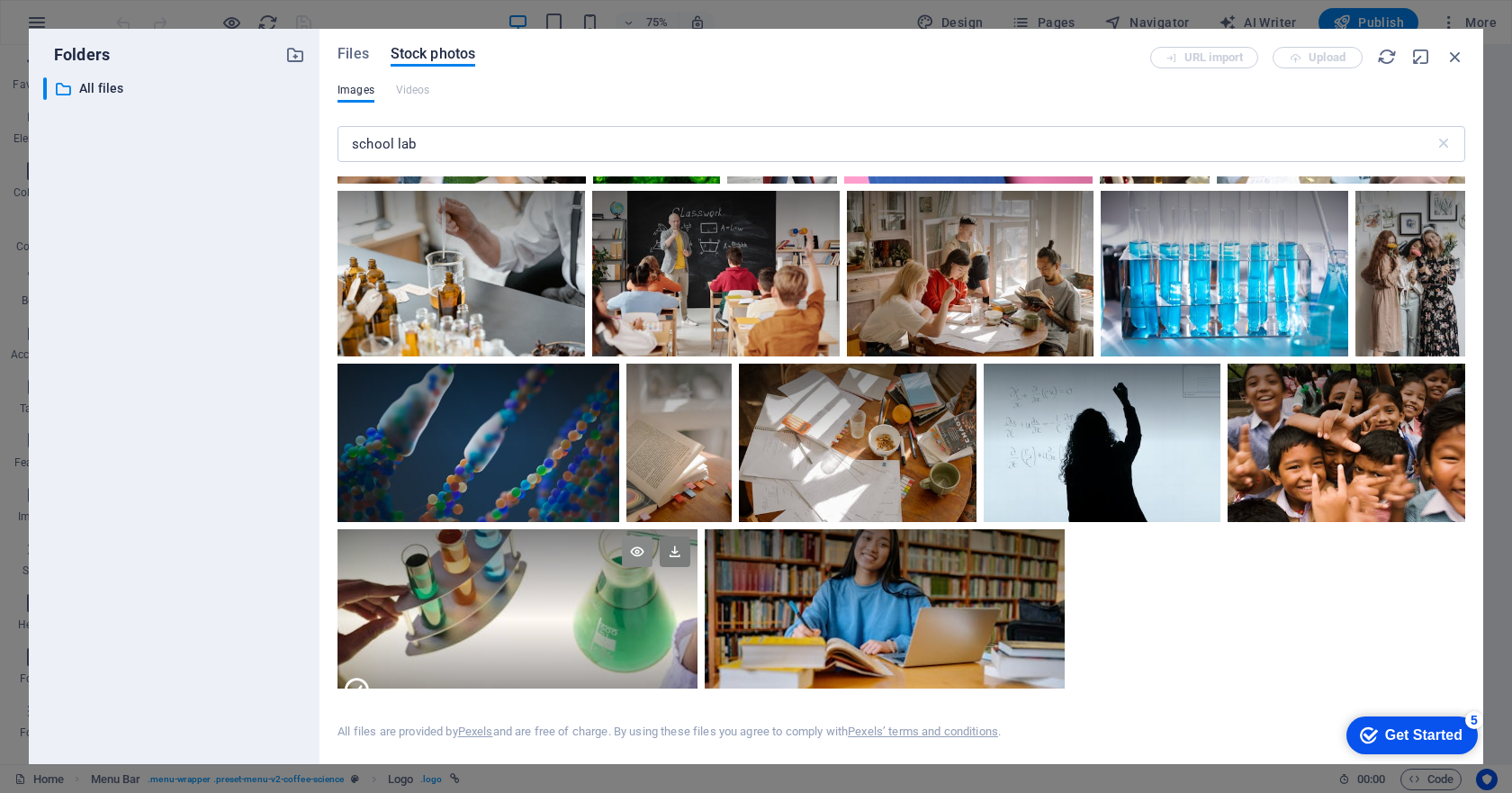
click at [639, 536] on icon at bounding box center [637, 551] width 30 height 30
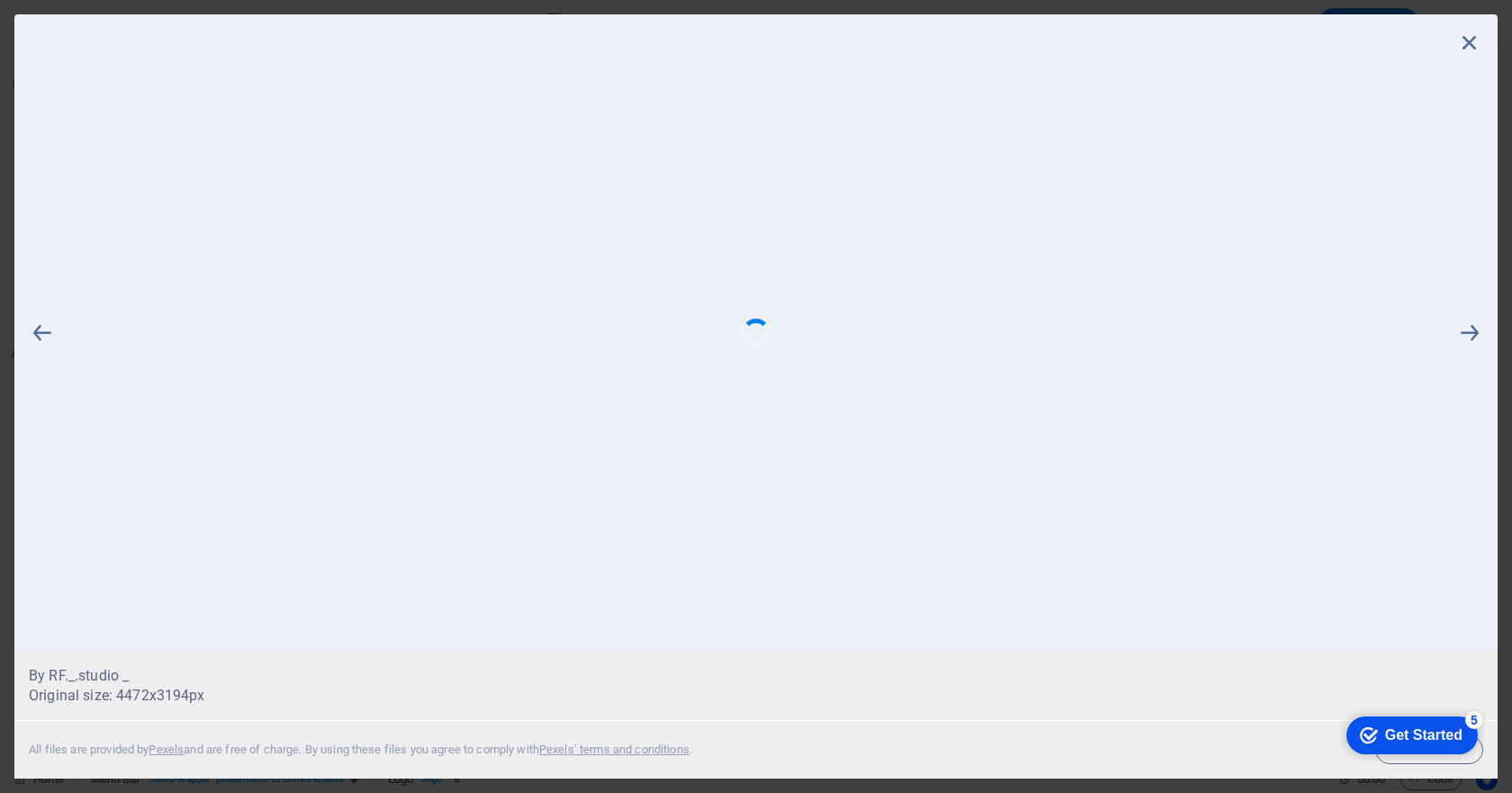
scroll to position [0, 0]
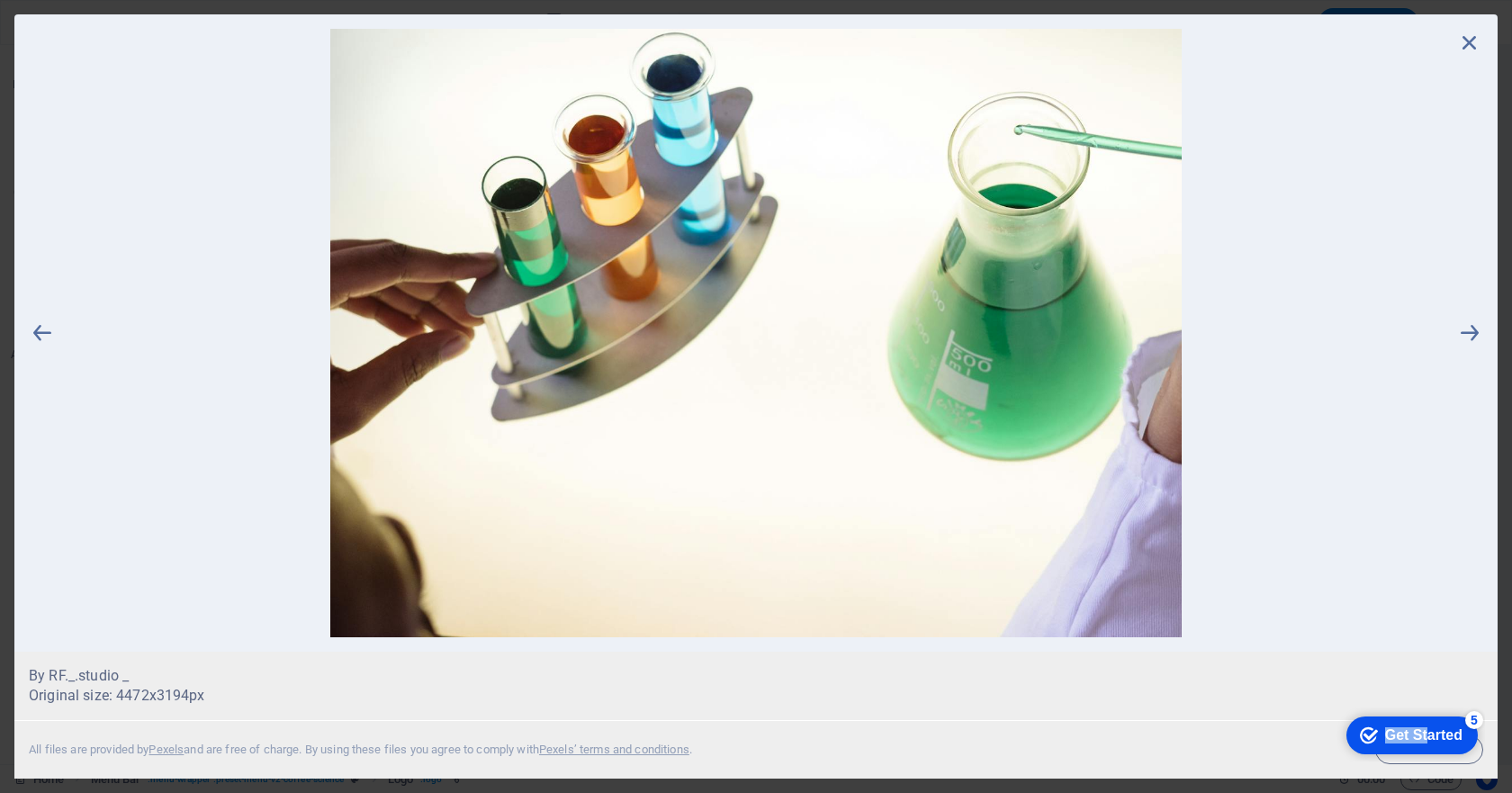
drag, startPoint x: 1422, startPoint y: 731, endPoint x: 1403, endPoint y: 680, distance: 54.4
click html "checkmark Get Started 5 First Steps in the Editor Let's guide you through the t…"
click at [1467, 331] on icon at bounding box center [1469, 332] width 27 height 608
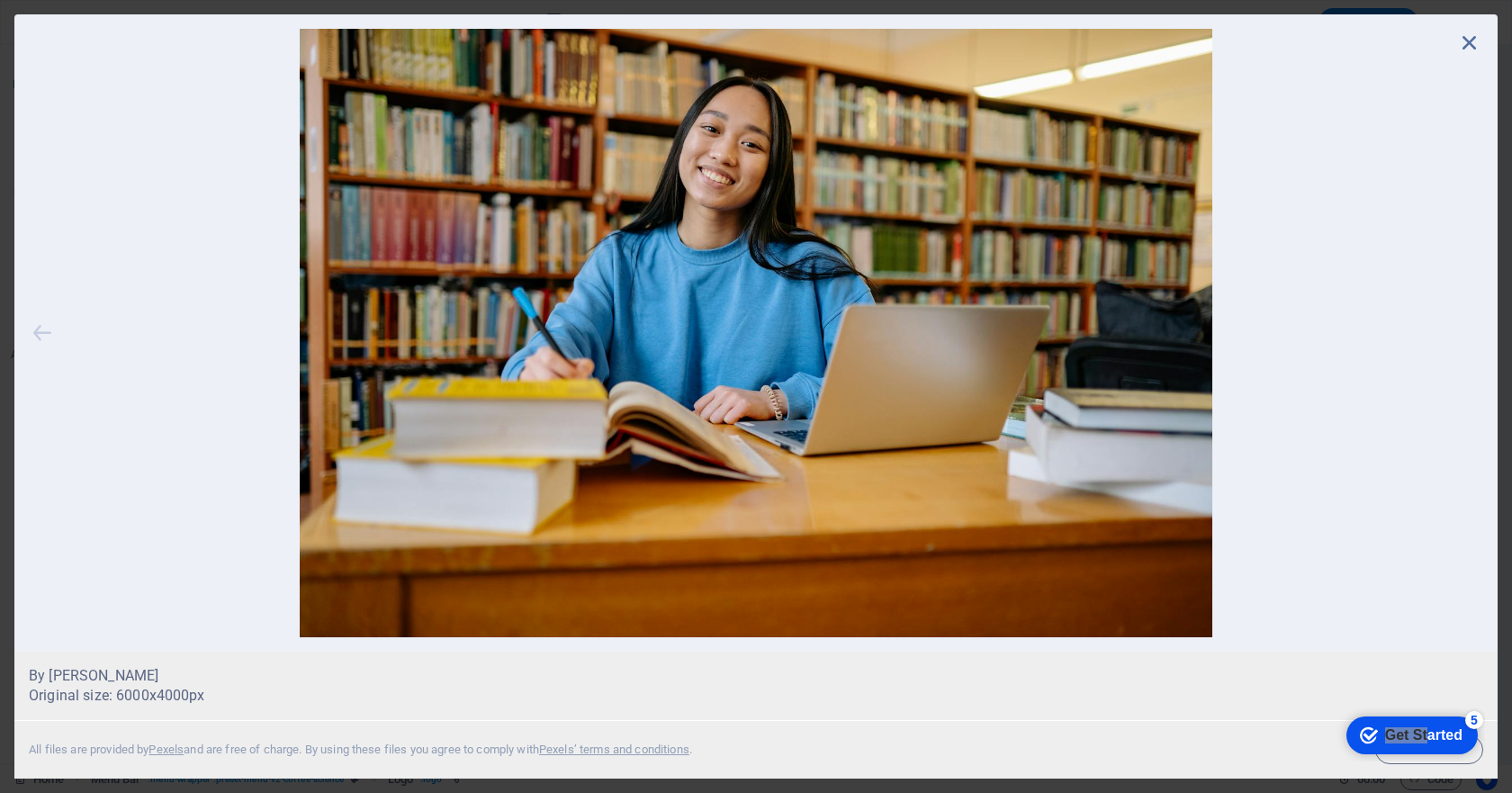
click at [36, 330] on icon at bounding box center [41, 332] width 27 height 608
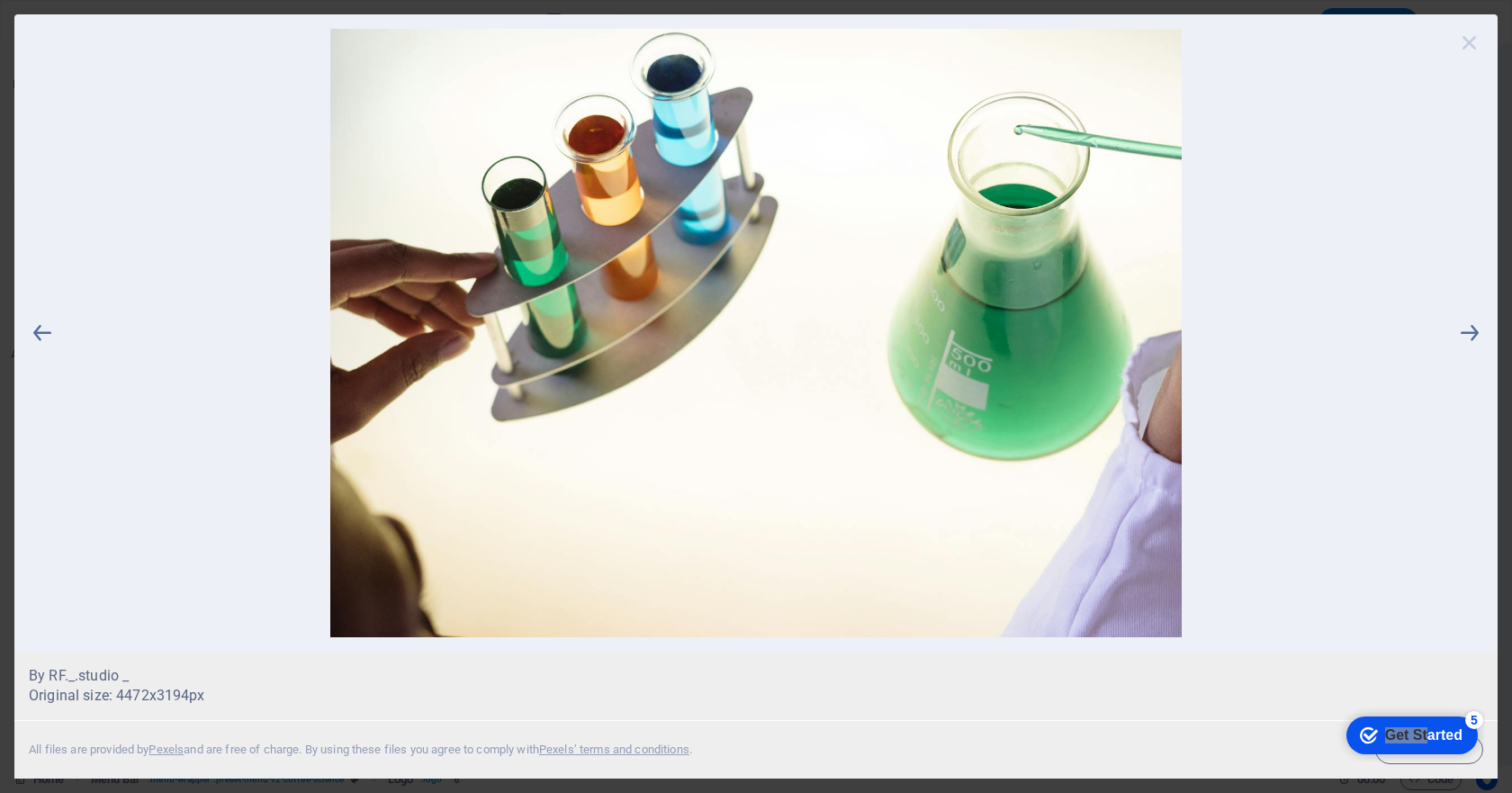
click at [1471, 38] on icon at bounding box center [1469, 41] width 27 height 27
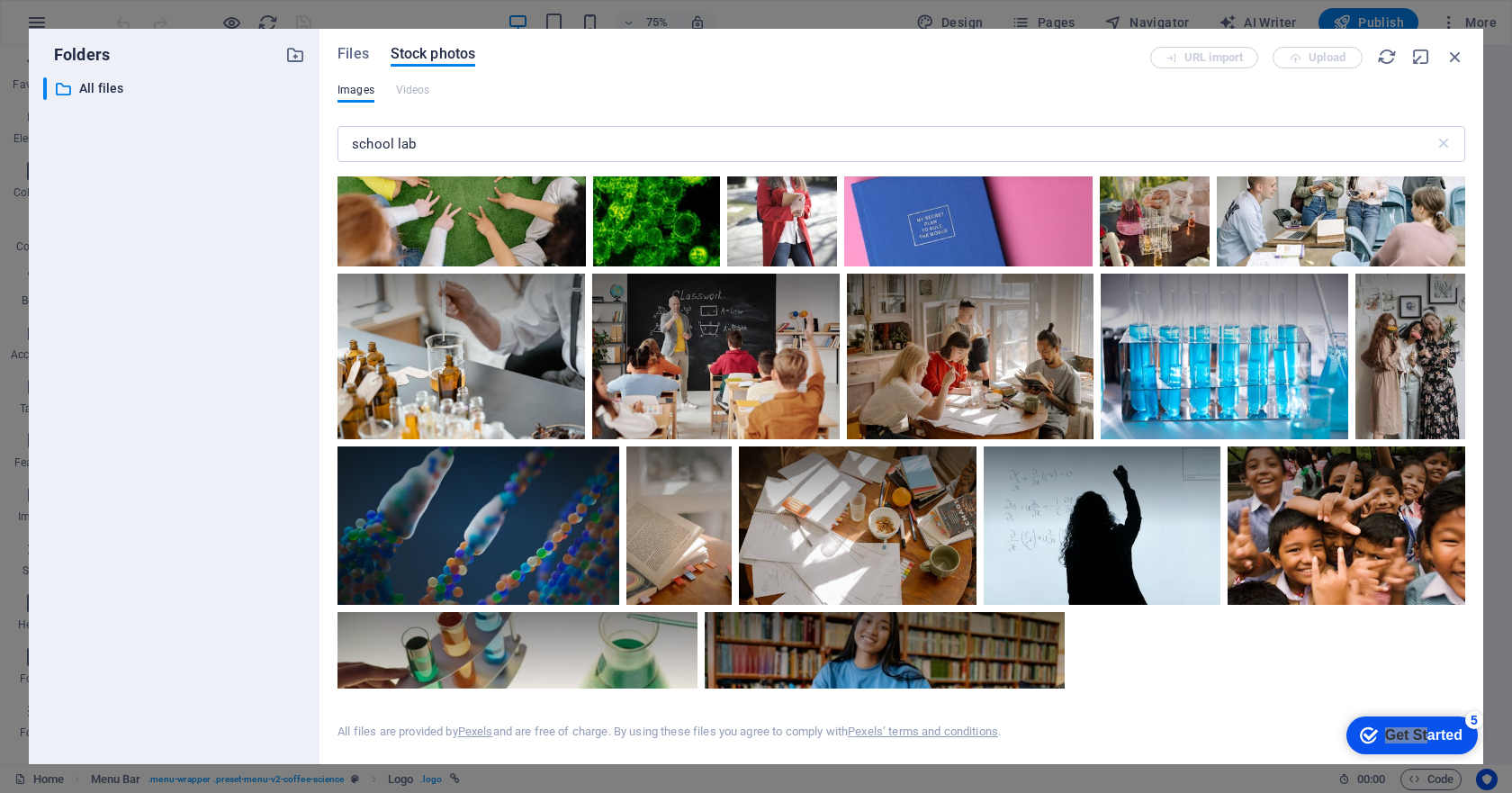
scroll to position [11310, 0]
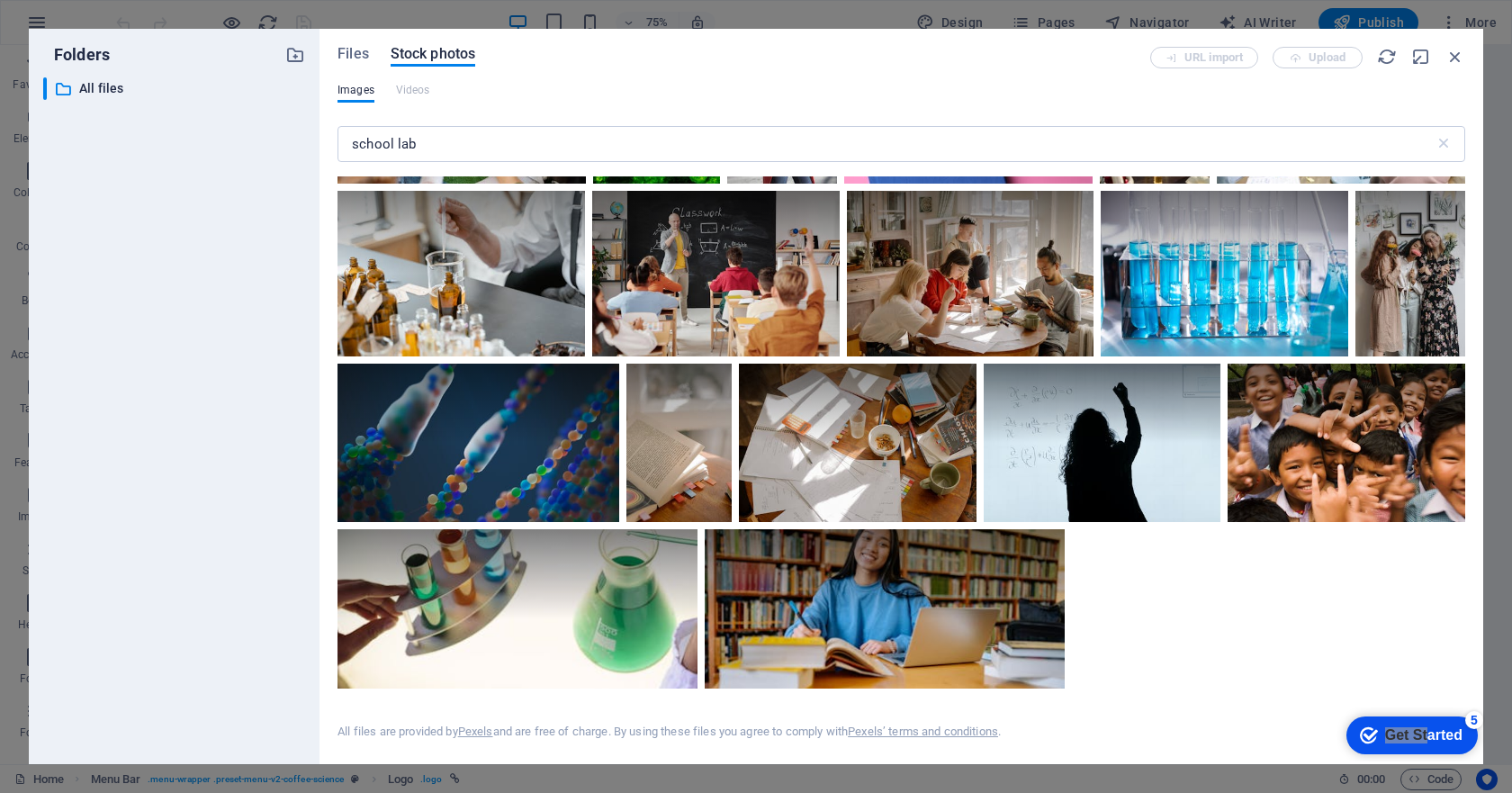
drag, startPoint x: 1463, startPoint y: 409, endPoint x: 144, endPoint y: 41, distance: 1369.4
click at [679, 536] on icon at bounding box center [674, 551] width 30 height 30
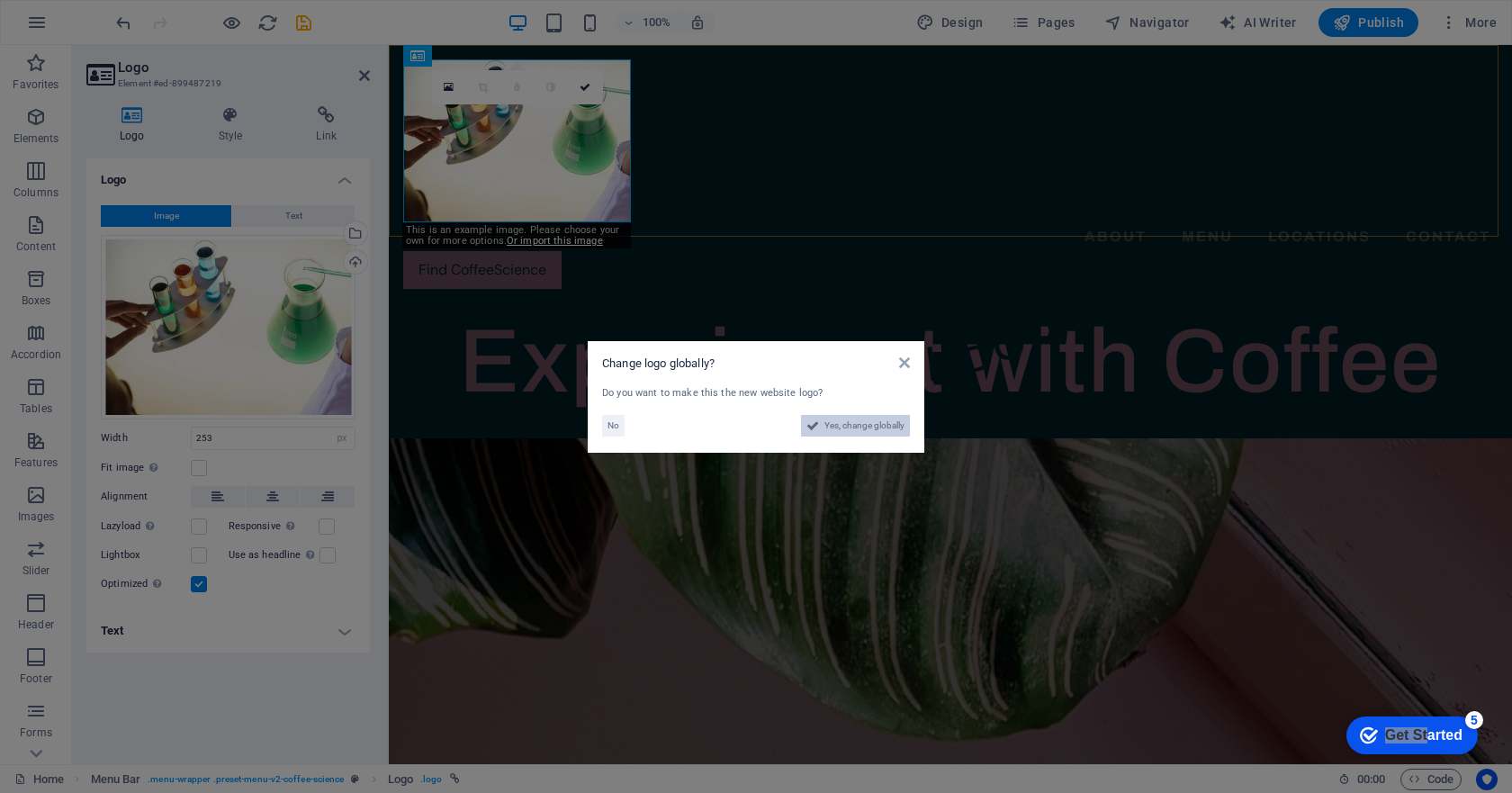
click at [843, 423] on span "Yes, change globally" at bounding box center [864, 425] width 80 height 21
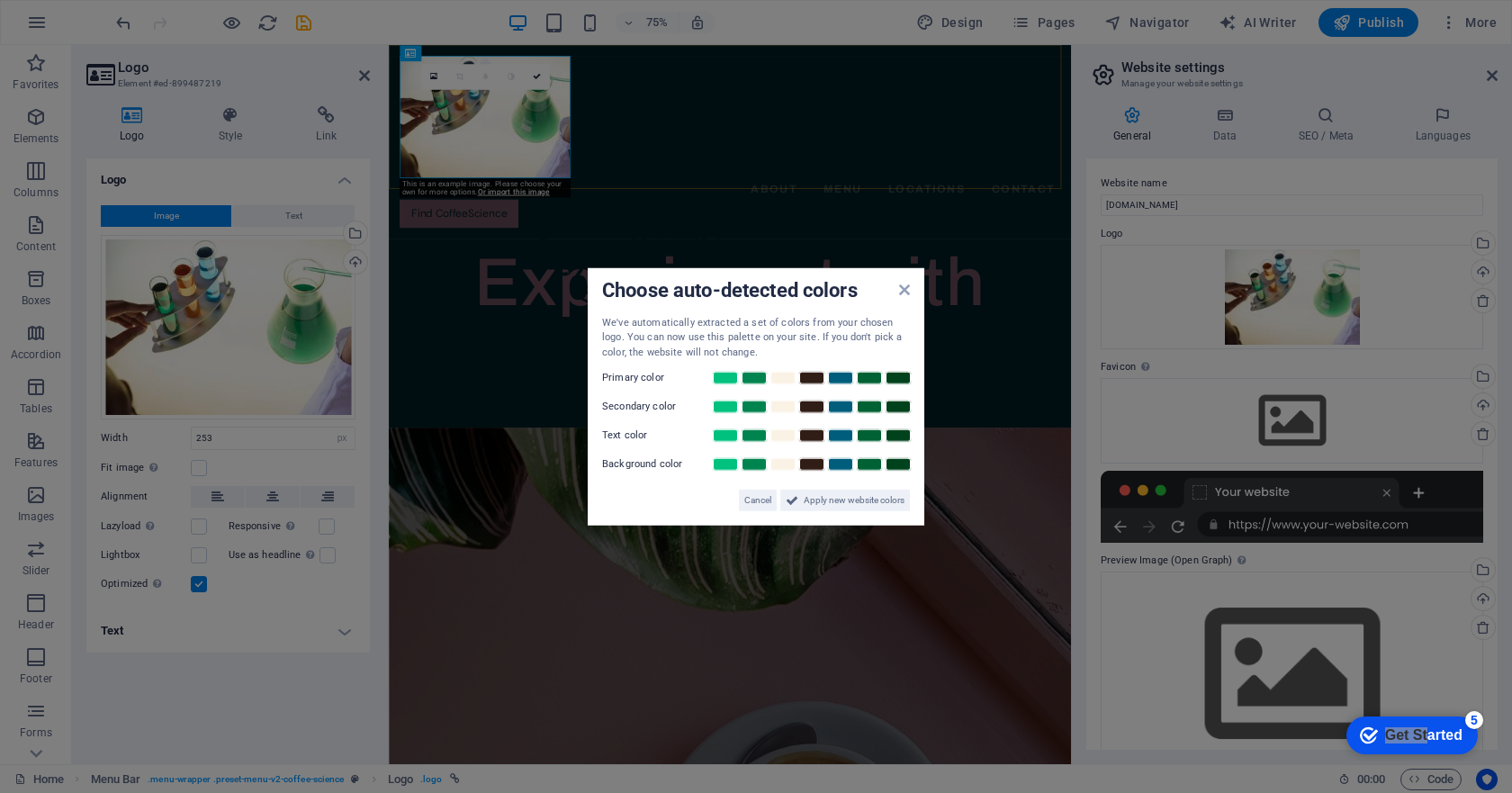
click at [910, 287] on div "Choose auto-detected colors We've automatically extracted a set of colors from …" at bounding box center [756, 396] width 336 height 258
click at [903, 290] on icon at bounding box center [905, 289] width 11 height 15
